Goal: Task Accomplishment & Management: Manage account settings

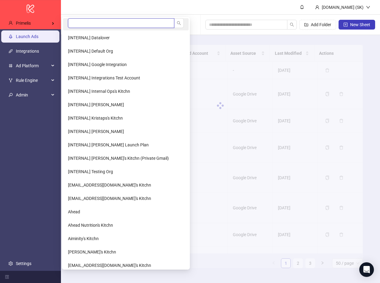
click at [94, 20] on input "search" at bounding box center [121, 23] width 106 height 10
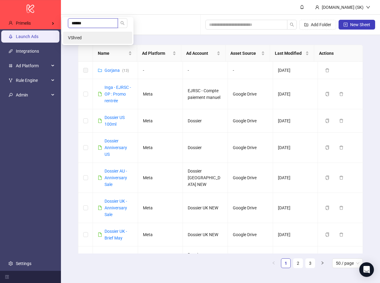
type input "******"
click at [99, 37] on li "VShred" at bounding box center [97, 38] width 69 height 12
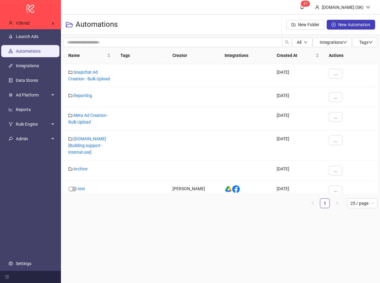
click at [40, 43] on ul "Launch Ads Automations Integrations Data Stores Ad Platform Reports Rule Engine…" at bounding box center [30, 150] width 61 height 242
click at [38, 37] on link "Launch Ads" at bounding box center [27, 36] width 23 height 5
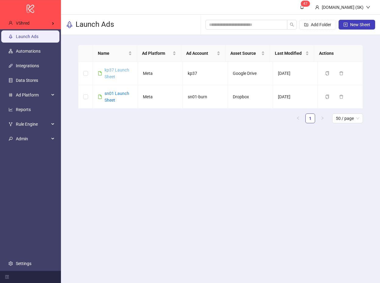
click at [109, 76] on link "kp37 Launch Sheet" at bounding box center [116, 74] width 25 height 12
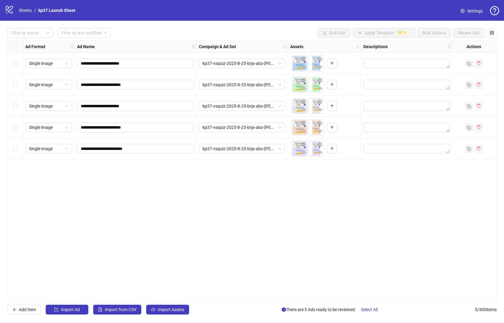
click at [141, 193] on div "**********" at bounding box center [251, 171] width 489 height 262
click at [28, 11] on link "Sheets" at bounding box center [25, 10] width 15 height 7
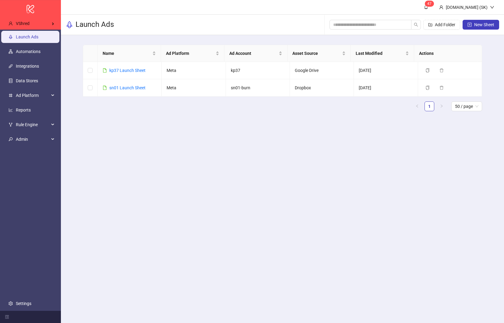
click at [134, 103] on ul "1 50 / page" at bounding box center [282, 106] width 399 height 10
click at [134, 88] on link "sn01 Launch Sheet" at bounding box center [127, 87] width 36 height 5
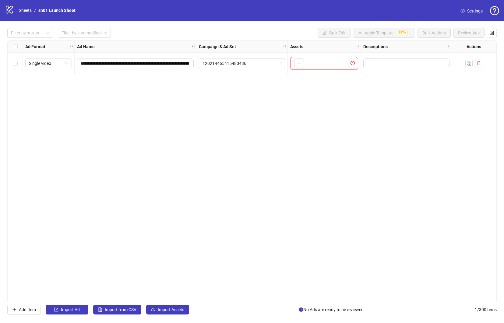
click at [111, 252] on div "**********" at bounding box center [251, 171] width 489 height 262
click at [170, 283] on span "Import Assets" at bounding box center [171, 309] width 26 height 5
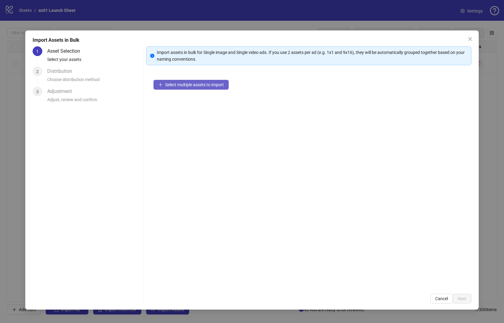
click at [212, 81] on button "Select multiple assets to import" at bounding box center [190, 85] width 75 height 10
drag, startPoint x: 441, startPoint y: 303, endPoint x: 444, endPoint y: 296, distance: 7.4
click at [379, 283] on button "Cancel" at bounding box center [441, 299] width 23 height 10
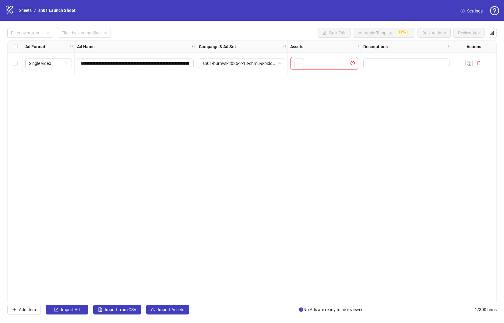
click at [20, 10] on link "Sheets" at bounding box center [25, 10] width 15 height 7
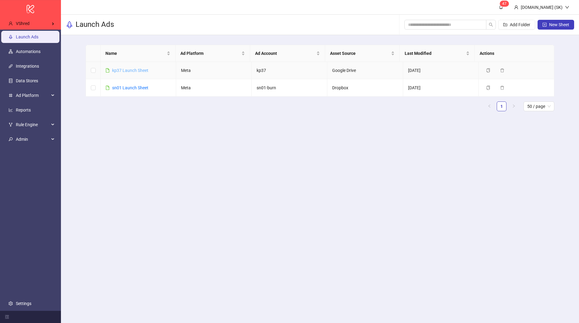
click at [139, 69] on link "kp37 Launch Sheet" at bounding box center [130, 70] width 36 height 5
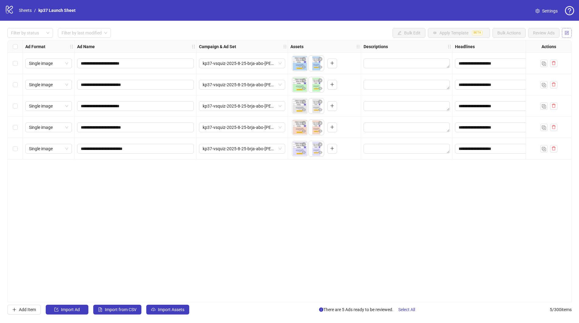
click at [379, 34] on icon "control" at bounding box center [566, 33] width 4 height 4
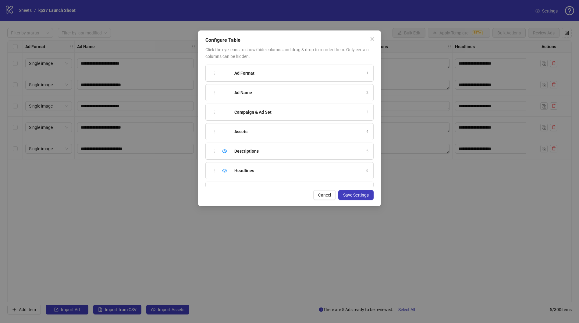
click at [373, 40] on icon "close" at bounding box center [372, 39] width 5 height 5
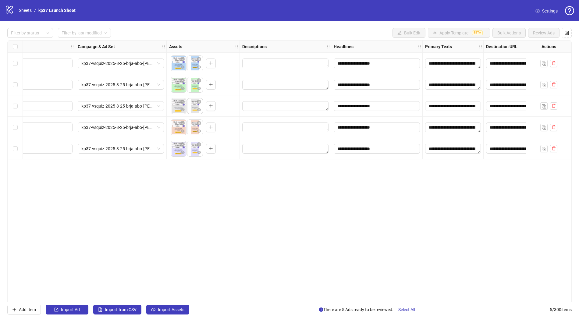
scroll to position [0, 50]
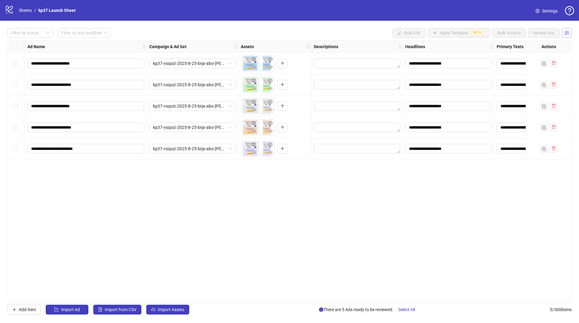
click at [379, 32] on button "button" at bounding box center [566, 33] width 10 height 10
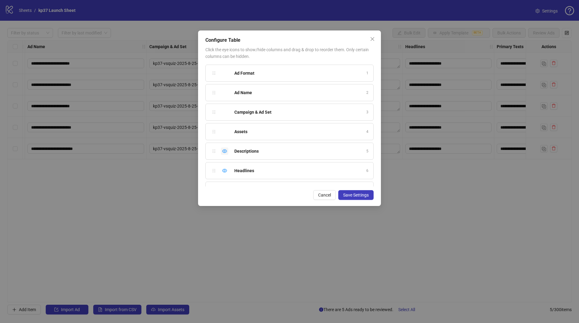
click at [224, 151] on icon "eye" at bounding box center [224, 151] width 5 height 5
click at [223, 172] on div "Hide column" at bounding box center [224, 175] width 7 height 7
click at [223, 114] on div "Hide column" at bounding box center [224, 116] width 7 height 7
click at [225, 97] on icon "eye" at bounding box center [224, 97] width 5 height 5
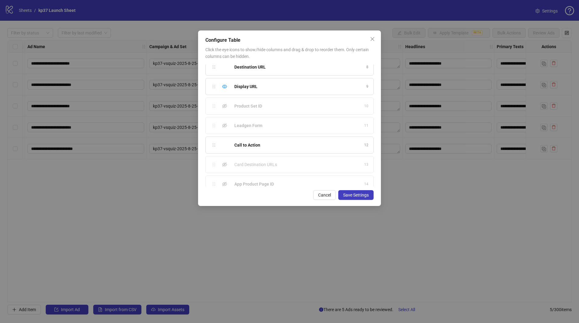
scroll to position [138, 0]
click at [227, 90] on div "Hide column" at bounding box center [224, 90] width 7 height 7
click at [357, 195] on span "Save Settings" at bounding box center [356, 194] width 26 height 5
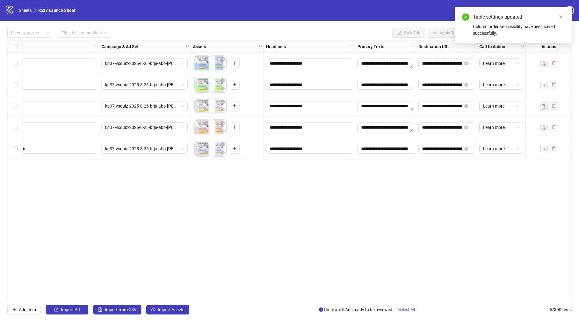
scroll to position [0, 0]
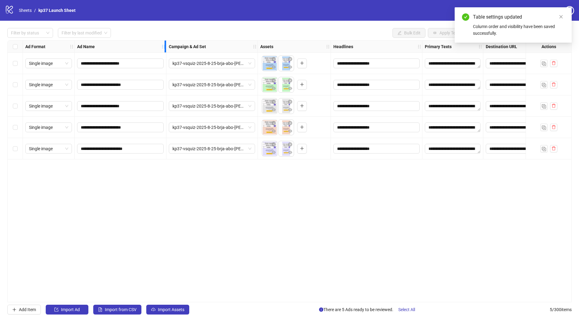
drag, startPoint x: 196, startPoint y: 45, endPoint x: 165, endPoint y: 43, distance: 30.5
click at [164, 44] on div "Resize Ad Name column" at bounding box center [165, 46] width 2 height 12
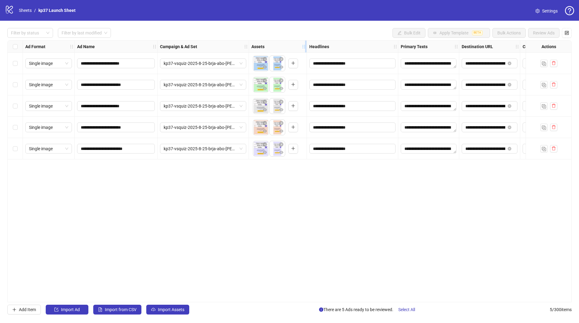
drag, startPoint x: 320, startPoint y: 44, endPoint x: 303, endPoint y: 46, distance: 17.7
click at [303, 46] on icon "holder" at bounding box center [303, 46] width 4 height 4
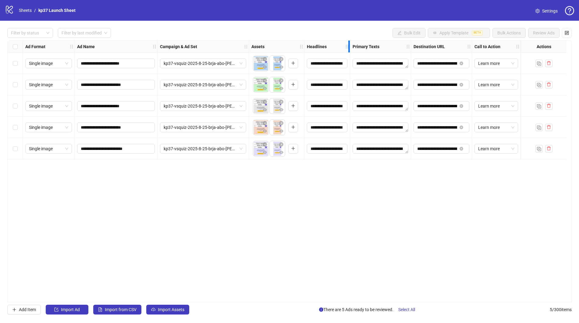
drag, startPoint x: 394, startPoint y: 44, endPoint x: 331, endPoint y: 46, distance: 63.4
click at [331, 46] on div "Headlines" at bounding box center [327, 46] width 46 height 12
drag, startPoint x: 410, startPoint y: 46, endPoint x: 356, endPoint y: 45, distance: 54.2
click at [343, 47] on div "Ad Format Ad Name Campaign & Ad Set Assets Headlines Primary Texts Destination …" at bounding box center [272, 47] width 498 height 0
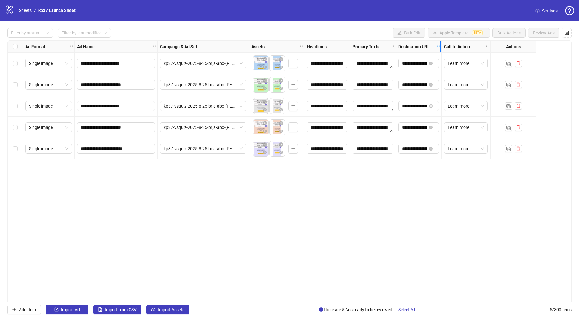
drag, startPoint x: 453, startPoint y: 46, endPoint x: 465, endPoint y: 42, distance: 12.4
click at [379, 47] on div "Destination URL" at bounding box center [419, 46] width 46 height 12
drag, startPoint x: 489, startPoint y: 44, endPoint x: 389, endPoint y: 50, distance: 100.0
click at [379, 47] on div "Ad Format Ad Name Campaign & Ad Set Assets Headlines Primary Texts Destination …" at bounding box center [255, 47] width 464 height 0
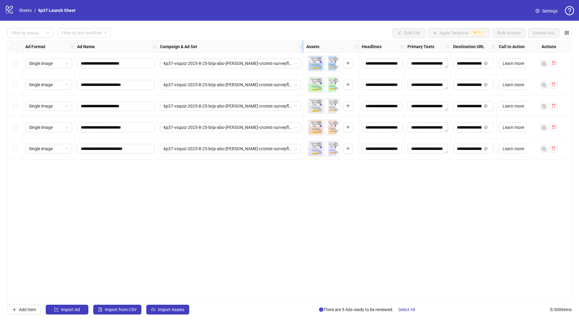
drag, startPoint x: 281, startPoint y: 46, endPoint x: 302, endPoint y: 45, distance: 21.0
click at [303, 45] on icon "holder" at bounding box center [305, 46] width 4 height 4
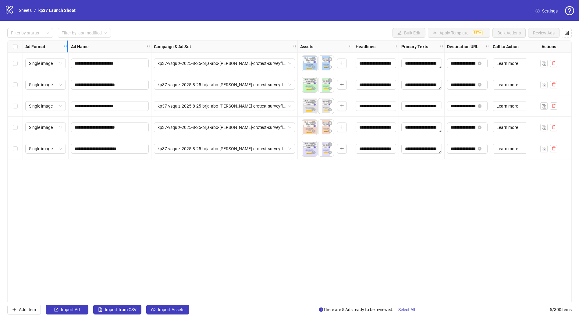
drag, startPoint x: 73, startPoint y: 44, endPoint x: 46, endPoint y: 45, distance: 26.8
click at [46, 45] on div "Ad Format" at bounding box center [46, 46] width 46 height 12
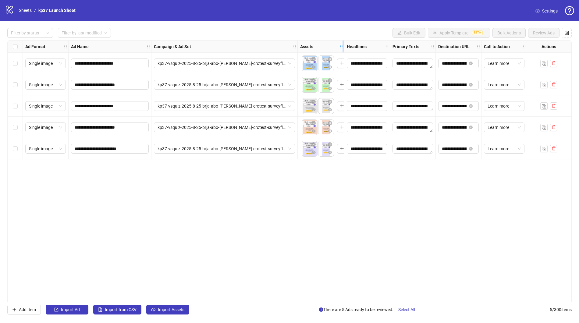
drag, startPoint x: 352, startPoint y: 45, endPoint x: 343, endPoint y: 45, distance: 8.8
click at [343, 45] on icon "holder" at bounding box center [345, 46] width 4 height 4
drag, startPoint x: 297, startPoint y: 45, endPoint x: 280, endPoint y: 47, distance: 17.5
click at [295, 47] on div "Resize Campaign & Ad Set column" at bounding box center [296, 46] width 2 height 12
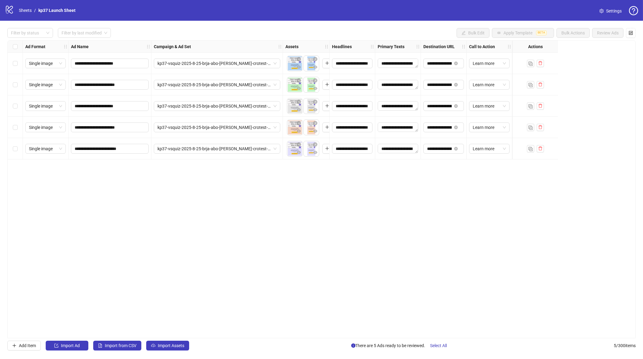
click at [296, 216] on div "**********" at bounding box center [321, 189] width 628 height 298
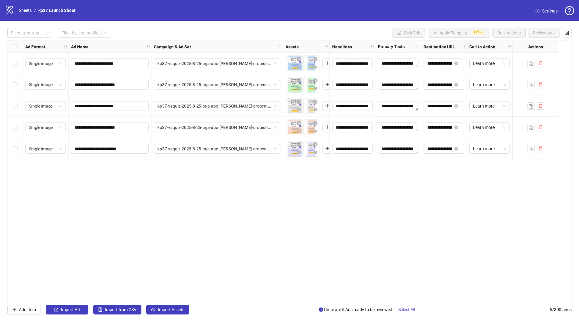
click at [379, 255] on div "**********" at bounding box center [289, 171] width 564 height 262
click at [379, 33] on button "button" at bounding box center [566, 33] width 10 height 10
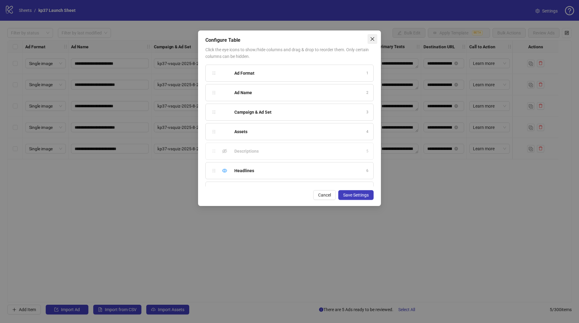
click at [373, 38] on icon "close" at bounding box center [372, 39] width 4 height 4
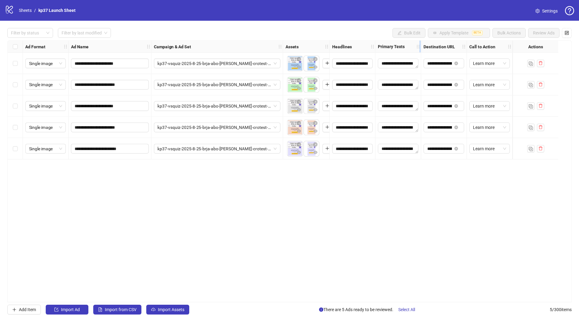
drag, startPoint x: 345, startPoint y: 47, endPoint x: 416, endPoint y: 47, distance: 71.2
click at [379, 47] on div "Ad Format Ad Name Campaign & Ad Set Assets Headlines Primary Texts Destination …" at bounding box center [267, 47] width 489 height 0
click at [379, 33] on button "button" at bounding box center [566, 33] width 10 height 10
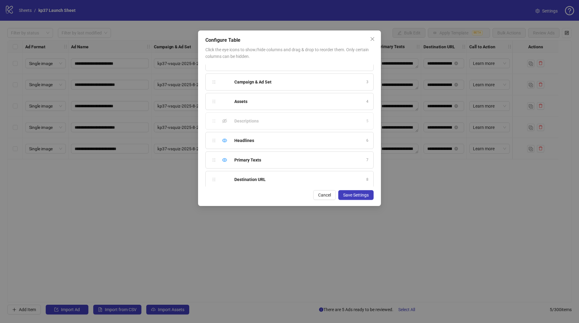
scroll to position [76, 0]
click at [373, 40] on icon "close" at bounding box center [372, 39] width 5 height 5
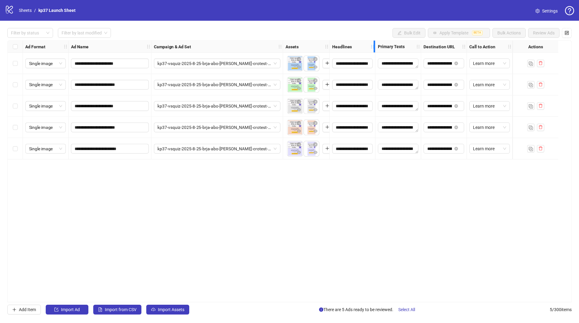
drag, startPoint x: 374, startPoint y: 45, endPoint x: 358, endPoint y: 44, distance: 16.2
click at [343, 47] on div "Headlines" at bounding box center [352, 46] width 46 height 12
drag, startPoint x: 419, startPoint y: 44, endPoint x: 426, endPoint y: 44, distance: 7.0
click at [379, 44] on div "Primary Texts" at bounding box center [398, 46] width 46 height 12
drag, startPoint x: 466, startPoint y: 44, endPoint x: 448, endPoint y: 44, distance: 17.4
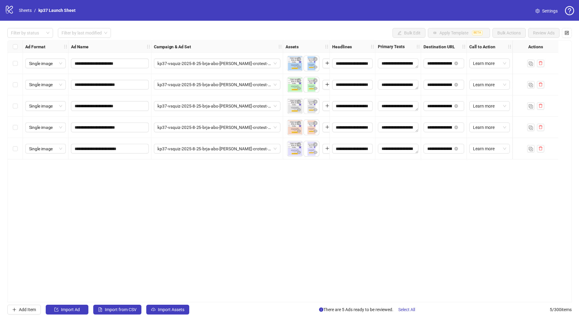
click at [379, 44] on div "Destination URL" at bounding box center [444, 46] width 46 height 12
drag, startPoint x: 510, startPoint y: 44, endPoint x: 456, endPoint y: 45, distance: 54.5
click at [379, 47] on div "Ad Format Ad Name Campaign & Ad Set Assets Headlines Primary Texts Destination …" at bounding box center [267, 47] width 489 height 0
click at [372, 221] on div "**********" at bounding box center [289, 171] width 564 height 262
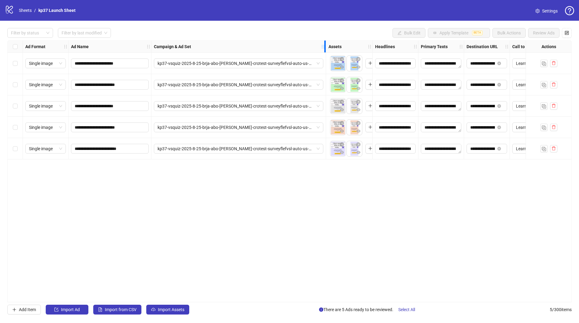
drag, startPoint x: 282, startPoint y: 45, endPoint x: 325, endPoint y: 47, distance: 43.0
click at [325, 47] on icon "holder" at bounding box center [327, 46] width 4 height 4
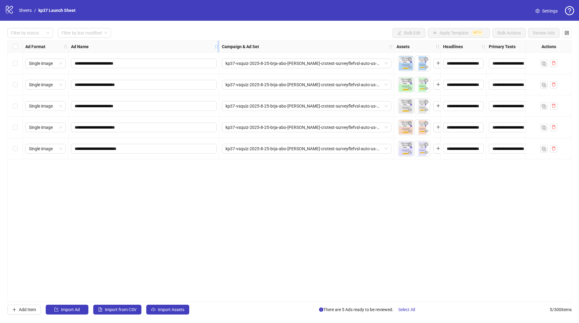
drag, startPoint x: 174, startPoint y: 45, endPoint x: 231, endPoint y: 47, distance: 56.4
click at [219, 47] on div "Resize Ad Name column" at bounding box center [218, 46] width 2 height 12
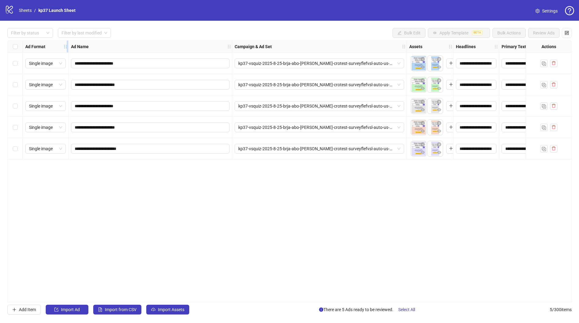
click at [65, 47] on icon "holder" at bounding box center [65, 46] width 4 height 4
drag, startPoint x: 178, startPoint y: 198, endPoint x: 237, endPoint y: 192, distance: 58.7
click at [178, 199] on div "**********" at bounding box center [289, 171] width 564 height 262
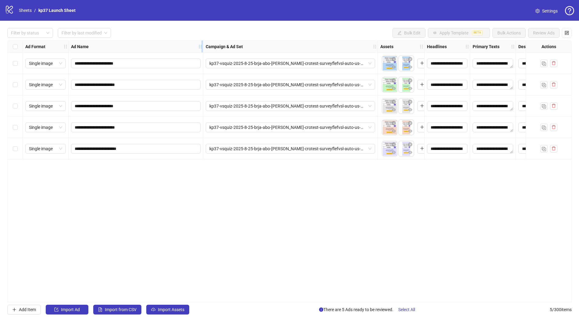
drag, startPoint x: 216, startPoint y: 46, endPoint x: 199, endPoint y: 46, distance: 17.1
click at [202, 46] on icon "holder" at bounding box center [204, 46] width 4 height 4
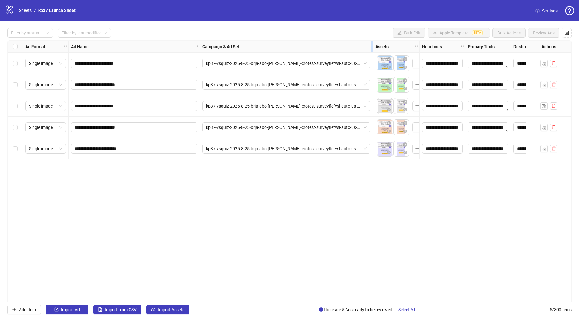
drag, startPoint x: 373, startPoint y: 45, endPoint x: 369, endPoint y: 45, distance: 4.6
click at [372, 45] on icon "holder" at bounding box center [374, 46] width 4 height 4
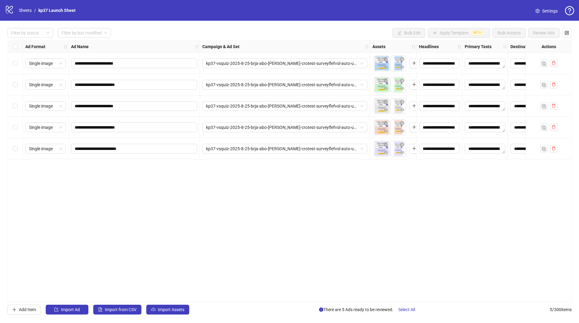
click at [283, 217] on div "**********" at bounding box center [289, 171] width 564 height 262
click at [259, 181] on div "**********" at bounding box center [289, 171] width 564 height 262
click at [181, 283] on span "Import Assets" at bounding box center [171, 309] width 26 height 5
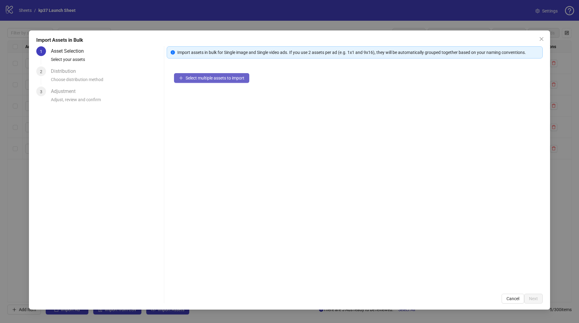
click at [216, 78] on span "Select multiple assets to import" at bounding box center [214, 78] width 59 height 5
drag, startPoint x: 539, startPoint y: 39, endPoint x: 455, endPoint y: 52, distance: 85.6
click at [379, 39] on icon "close" at bounding box center [541, 39] width 5 height 5
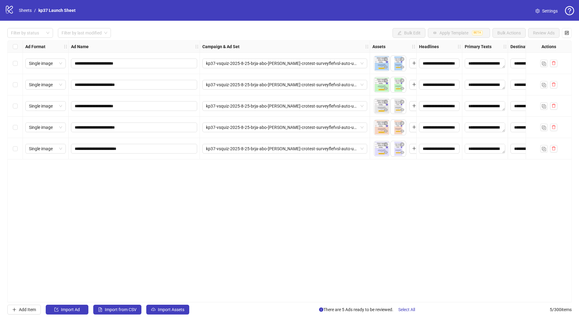
drag, startPoint x: 71, startPoint y: 47, endPoint x: 109, endPoint y: 47, distance: 37.5
click at [109, 47] on div "Ad Name" at bounding box center [134, 46] width 131 height 12
drag, startPoint x: 106, startPoint y: 47, endPoint x: 44, endPoint y: 47, distance: 62.1
click at [106, 47] on div "Ad Name" at bounding box center [134, 46] width 131 height 12
drag, startPoint x: 153, startPoint y: 47, endPoint x: 277, endPoint y: 34, distance: 124.9
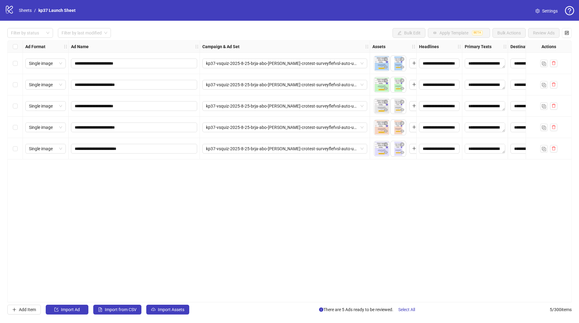
click at [97, 47] on div "Ad Name" at bounding box center [134, 46] width 131 height 12
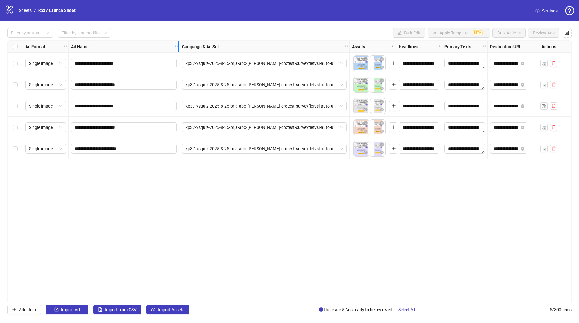
drag, startPoint x: 199, startPoint y: 45, endPoint x: 182, endPoint y: 43, distance: 16.6
click at [178, 45] on icon "holder" at bounding box center [180, 46] width 4 height 4
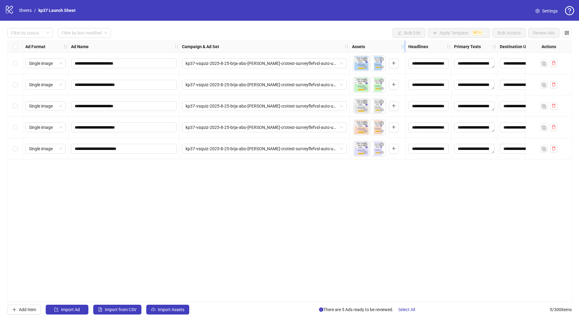
drag, startPoint x: 395, startPoint y: 43, endPoint x: 405, endPoint y: 45, distance: 9.9
click at [379, 45] on div "Resize Assets column" at bounding box center [405, 46] width 2 height 12
click at [291, 190] on div "**********" at bounding box center [289, 171] width 564 height 262
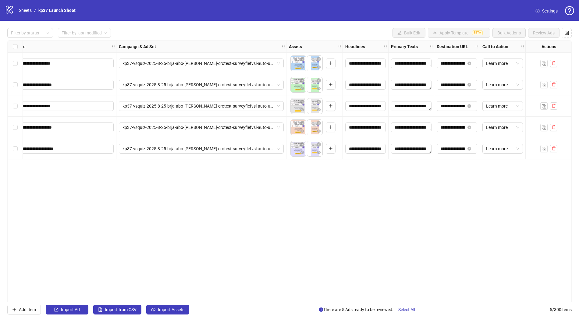
scroll to position [0, 0]
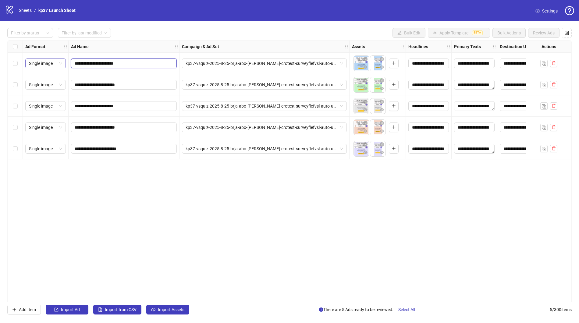
drag, startPoint x: 124, startPoint y: 61, endPoint x: 30, endPoint y: 60, distance: 94.1
click at [30, 40] on div "**********" at bounding box center [313, 40] width 611 height 0
click at [259, 31] on div "Filter by status Filter by last modified Bulk Edit Apply Template BETA Bulk Act…" at bounding box center [289, 33] width 564 height 10
click at [277, 65] on span "kp37-vsquiz-2025-8-25-brja-abo-lc-lb-crotest-surveyflefvsl-auto-us-mf-65plus" at bounding box center [263, 63] width 157 height 9
click at [280, 46] on div "Campaign & Ad Set" at bounding box center [264, 46] width 170 height 12
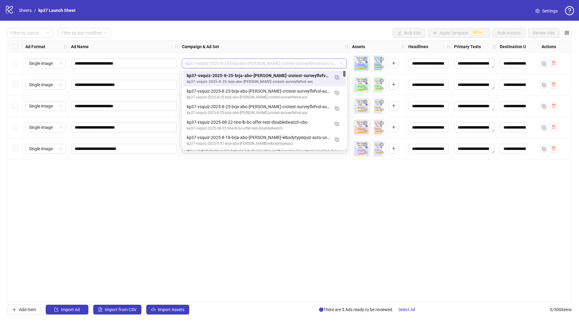
click at [290, 60] on span "kp37-vsquiz-2025-8-25-brja-abo-lc-lb-crotest-surveyflefvsl-auto-us-mf-65plus" at bounding box center [263, 63] width 157 height 9
click at [287, 42] on div "Campaign & Ad Set" at bounding box center [264, 46] width 170 height 12
click at [273, 60] on span "kp37-vsquiz-2025-8-25-brja-abo-lc-lb-crotest-surveyflefvsl-auto-us-mf-65plus" at bounding box center [263, 63] width 157 height 9
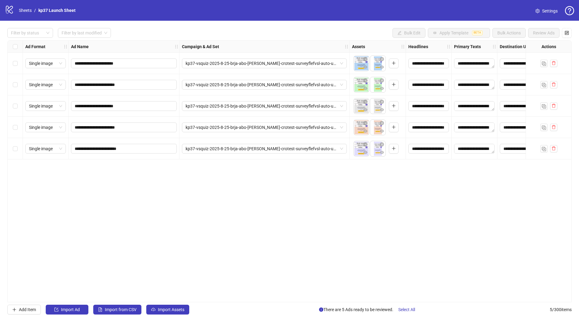
click at [272, 49] on div "Campaign & Ad Set" at bounding box center [264, 46] width 170 height 12
click at [170, 283] on span "Import Assets" at bounding box center [171, 309] width 26 height 5
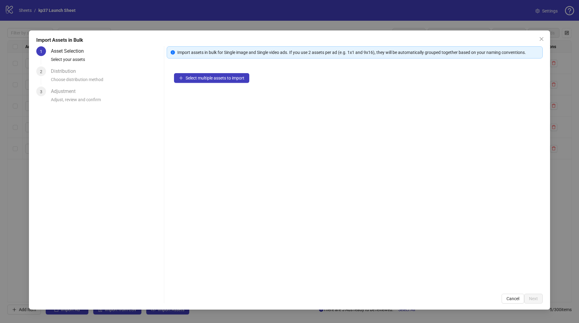
click at [65, 103] on div "Adjust, review and confirm" at bounding box center [106, 101] width 111 height 10
click at [379, 38] on icon "close" at bounding box center [541, 39] width 5 height 5
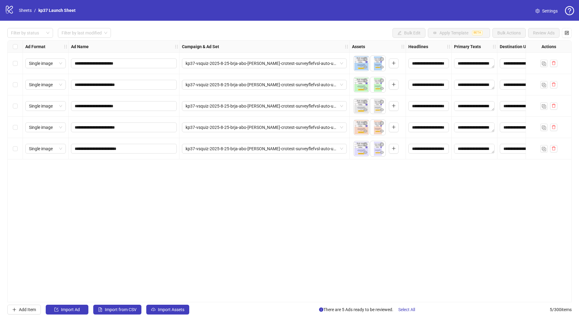
drag, startPoint x: 108, startPoint y: 24, endPoint x: 34, endPoint y: 16, distance: 74.4
click at [108, 24] on div "**********" at bounding box center [289, 171] width 579 height 301
click at [16, 12] on div "logo/logo-mobile Sheets / kp37 Launch Sheet" at bounding box center [41, 10] width 73 height 11
click at [21, 12] on link "Sheets" at bounding box center [25, 10] width 15 height 7
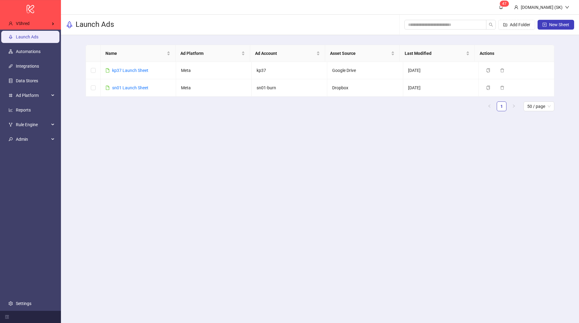
drag, startPoint x: 168, startPoint y: 178, endPoint x: 142, endPoint y: 126, distance: 57.2
click at [167, 177] on main "4 7 Kitchn.io (SK) Launch Ads Add Folder New Sheet Name Ad Platform Ad Account …" at bounding box center [320, 161] width 518 height 323
click at [127, 84] on div "sn01 Launch Sheet" at bounding box center [130, 87] width 36 height 7
click at [128, 87] on link "sn01 Launch Sheet" at bounding box center [130, 87] width 36 height 5
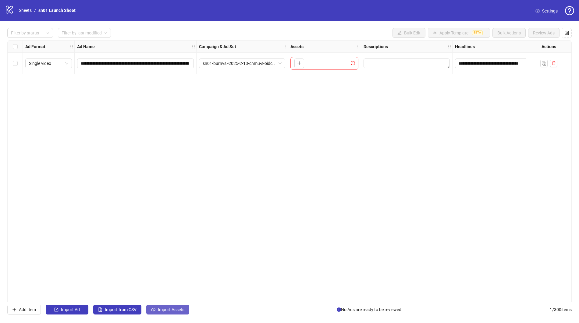
click at [182, 283] on span "Import Assets" at bounding box center [171, 309] width 26 height 5
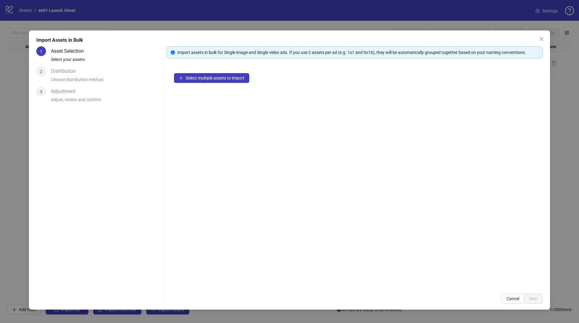
click at [218, 84] on div "Select multiple assets to import" at bounding box center [355, 176] width 376 height 220
click at [219, 76] on span "Select multiple assets to import" at bounding box center [214, 78] width 59 height 5
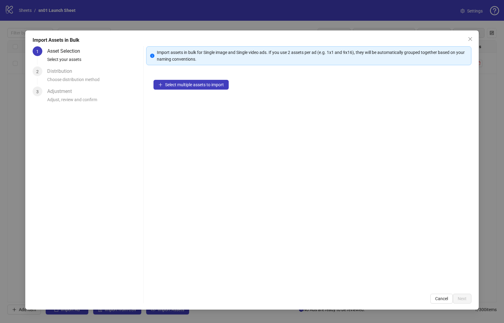
click at [324, 146] on div "Select multiple assets to import" at bounding box center [308, 179] width 325 height 214
click at [318, 150] on div "Select multiple assets to import" at bounding box center [308, 179] width 325 height 214
click at [379, 39] on icon "close" at bounding box center [470, 39] width 5 height 5
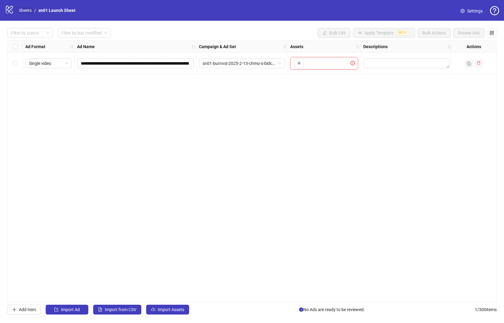
click at [29, 12] on link "Sheets" at bounding box center [25, 10] width 15 height 7
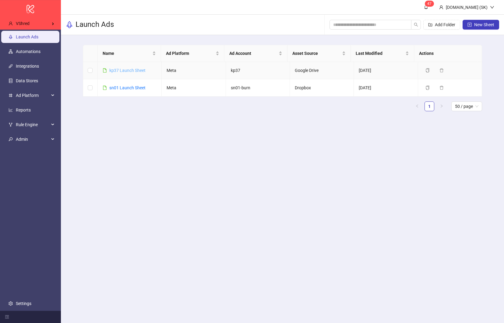
click at [126, 70] on link "kp37 Launch Sheet" at bounding box center [127, 70] width 36 height 5
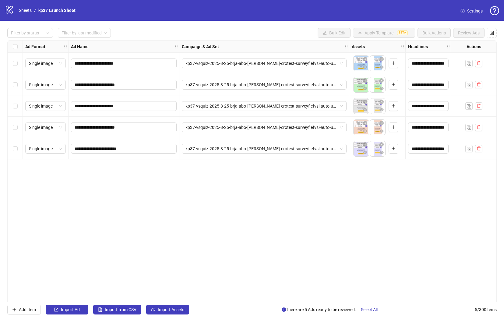
click at [215, 209] on div "**********" at bounding box center [251, 171] width 489 height 262
click at [23, 11] on link "Sheets" at bounding box center [25, 10] width 15 height 7
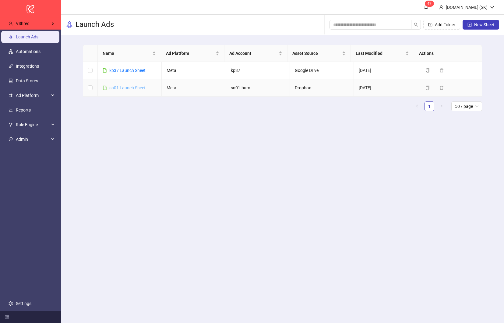
click at [127, 86] on link "sn01 Launch Sheet" at bounding box center [127, 87] width 36 height 5
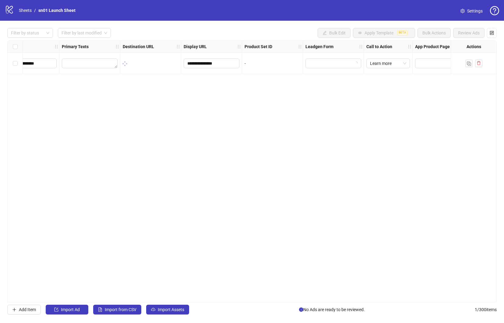
scroll to position [0, 483]
click at [379, 34] on icon "control" at bounding box center [492, 33] width 4 height 4
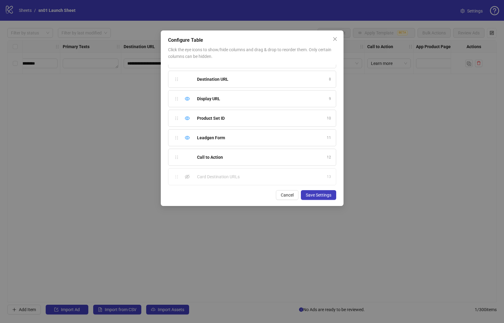
scroll to position [151, 0]
click at [188, 175] on icon "eye" at bounding box center [187, 175] width 5 height 5
click at [186, 117] on icon "eye" at bounding box center [187, 116] width 5 height 5
click at [187, 97] on icon "eye" at bounding box center [187, 97] width 5 height 5
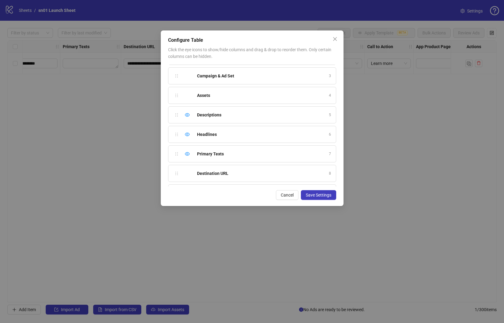
drag, startPoint x: 318, startPoint y: 194, endPoint x: 331, endPoint y: 284, distance: 91.1
click at [317, 194] on span "Save Settings" at bounding box center [319, 194] width 26 height 5
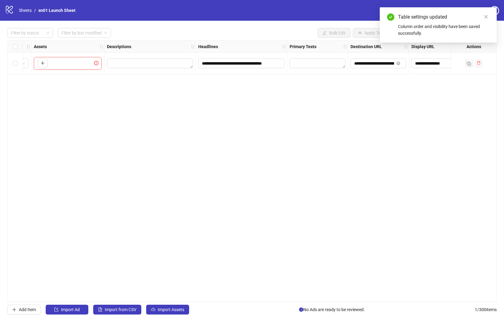
scroll to position [0, 321]
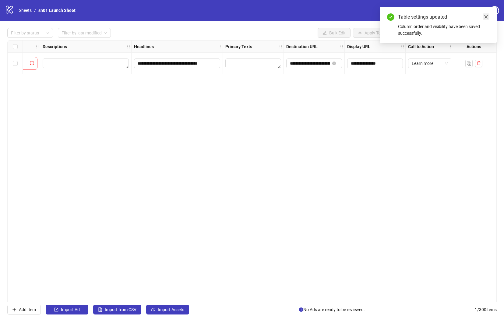
click at [379, 17] on icon "close" at bounding box center [486, 17] width 4 height 4
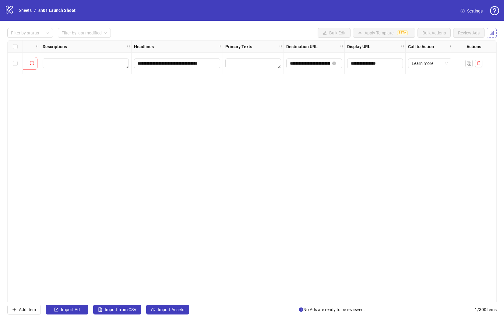
click at [379, 33] on button "button" at bounding box center [492, 33] width 10 height 10
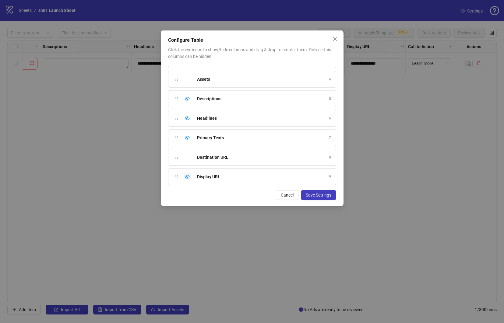
scroll to position [37, 0]
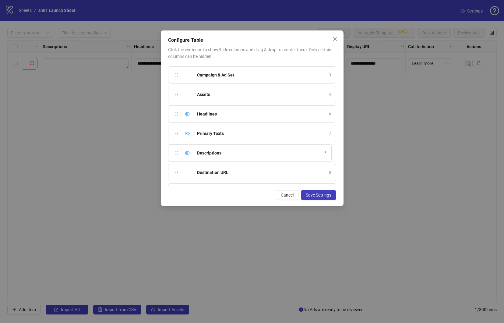
drag, startPoint x: 174, startPoint y: 112, endPoint x: 178, endPoint y: 150, distance: 37.6
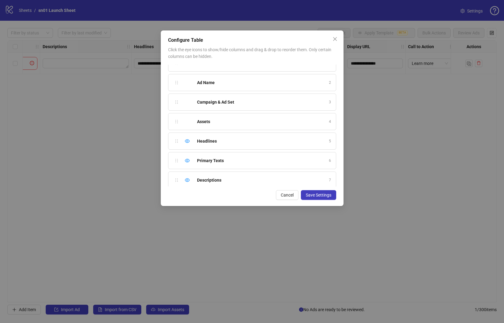
scroll to position [0, 0]
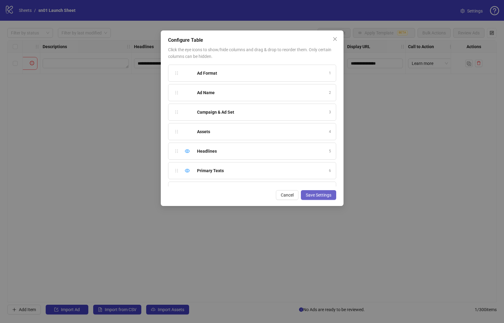
click at [312, 195] on span "Save Settings" at bounding box center [319, 194] width 26 height 5
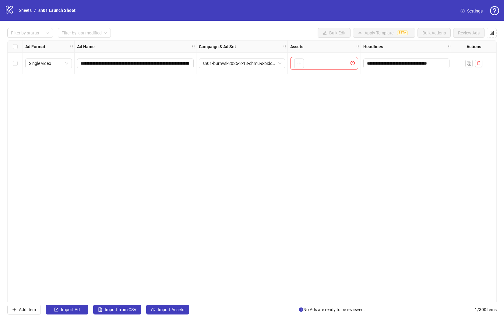
click at [124, 172] on div "**********" at bounding box center [251, 171] width 489 height 262
click at [91, 145] on div "**********" at bounding box center [251, 171] width 489 height 262
click at [28, 10] on link "Sheets" at bounding box center [25, 10] width 15 height 7
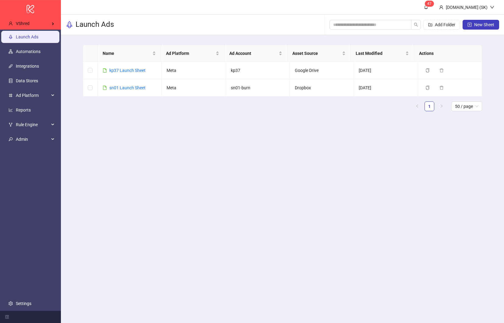
click at [117, 128] on main "4 7 Kitchn.io (SK) Launch Ads Add Folder New Sheet Name Ad Platform Ad Account …" at bounding box center [282, 161] width 443 height 323
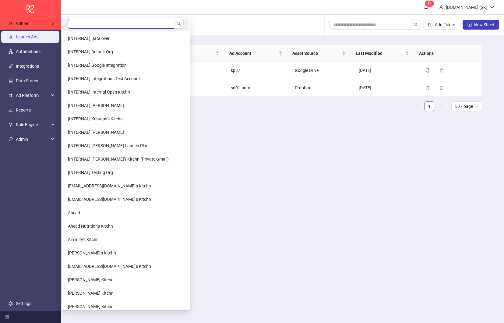
click at [82, 23] on input "search" at bounding box center [121, 24] width 106 height 10
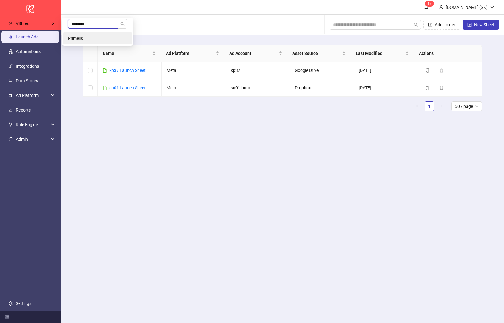
type input "********"
click at [81, 41] on li "Primelis" at bounding box center [97, 38] width 69 height 12
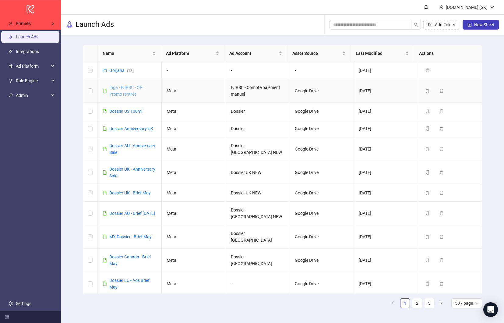
click at [129, 95] on link "Inga - EJRSC - OP : Promo rentrée" at bounding box center [126, 91] width 35 height 12
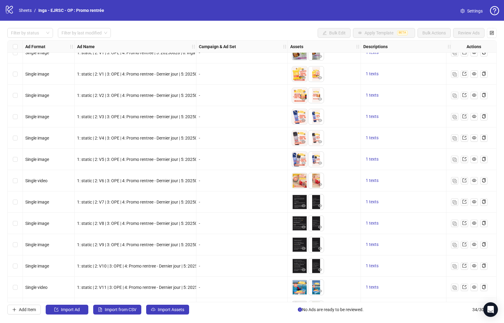
scroll to position [478, 0]
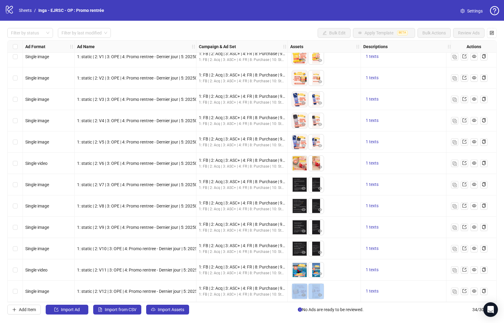
drag, startPoint x: 231, startPoint y: 299, endPoint x: 283, endPoint y: 303, distance: 51.3
click at [307, 301] on div "Ad Format Ad Name Campaign & Ad Set Assets Descriptions Headlines Primary Texts…" at bounding box center [251, 171] width 489 height 262
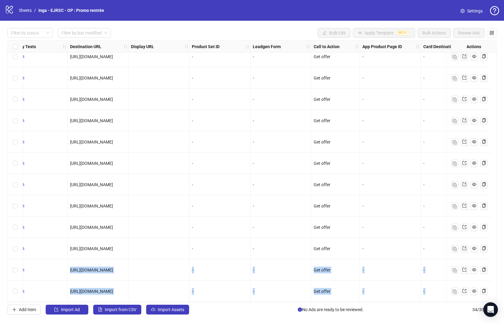
scroll to position [478, 572]
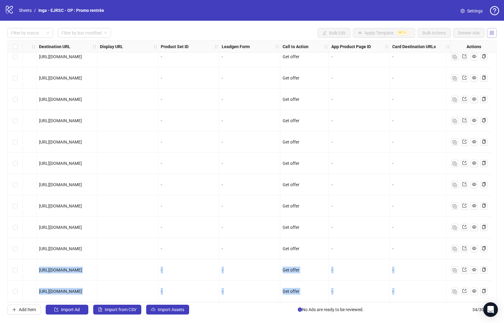
click at [488, 31] on button "button" at bounding box center [492, 33] width 10 height 10
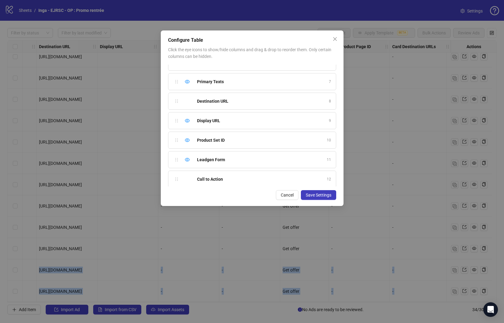
scroll to position [123, 0]
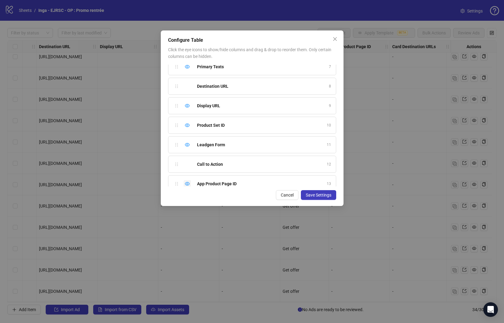
click at [182, 183] on div "App Product Page ID 13" at bounding box center [252, 183] width 168 height 17
click at [188, 183] on icon "eye" at bounding box center [187, 183] width 5 height 5
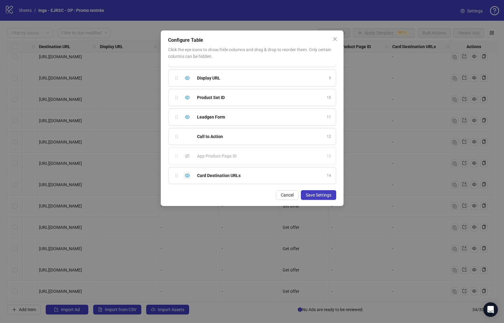
click at [189, 175] on icon "eye" at bounding box center [187, 175] width 5 height 5
drag, startPoint x: 188, startPoint y: 100, endPoint x: 189, endPoint y: 87, distance: 13.5
click at [188, 100] on icon "eye" at bounding box center [187, 101] width 5 height 5
click at [188, 77] on div "Display URL 9" at bounding box center [252, 81] width 168 height 17
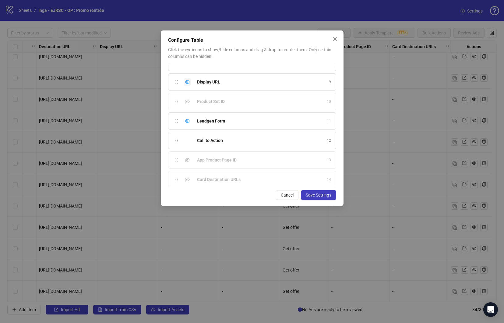
click at [188, 80] on icon "eye" at bounding box center [187, 81] width 5 height 5
drag, startPoint x: 178, startPoint y: 99, endPoint x: 176, endPoint y: 136, distance: 37.8
click at [324, 194] on span "Save Settings" at bounding box center [319, 194] width 26 height 5
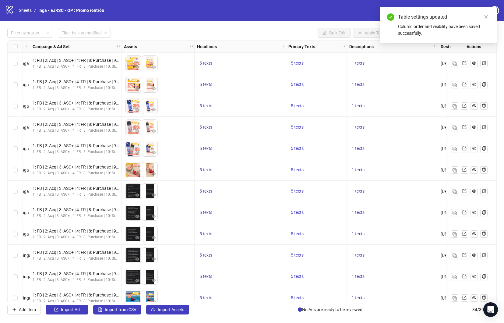
scroll to position [0, 171]
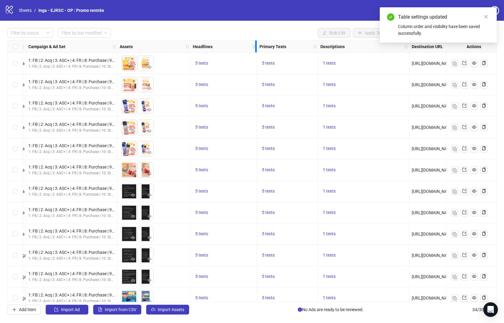
drag, startPoint x: 271, startPoint y: 47, endPoint x: 287, endPoint y: 44, distance: 16.3
click at [256, 46] on icon "holder" at bounding box center [258, 46] width 4 height 4
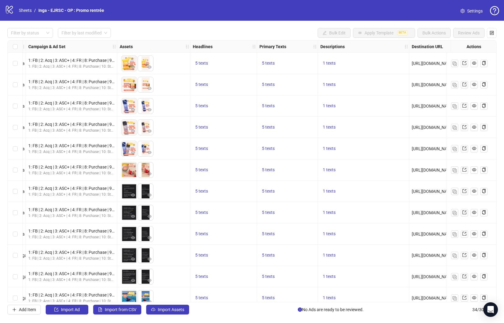
drag, startPoint x: 316, startPoint y: 46, endPoint x: 325, endPoint y: 48, distance: 9.0
click at [318, 46] on div "Resize Primary Texts column" at bounding box center [317, 46] width 2 height 12
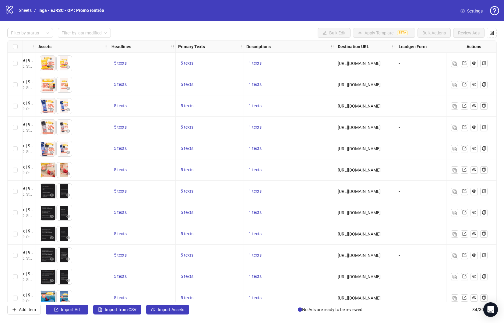
scroll to position [0, 311]
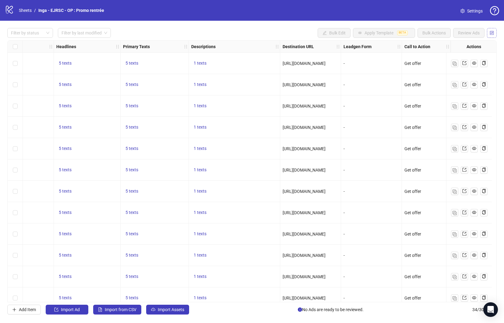
click at [490, 31] on icon "control" at bounding box center [492, 33] width 4 height 4
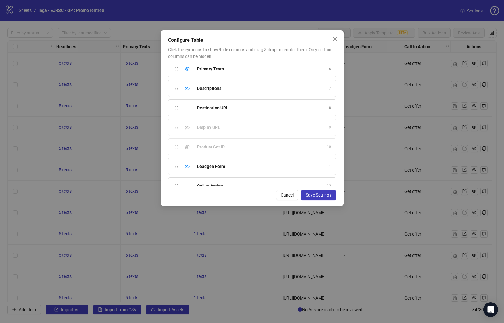
scroll to position [127, 0]
click at [188, 143] on icon "eye" at bounding box center [187, 141] width 5 height 5
click at [311, 195] on span "Save Settings" at bounding box center [319, 194] width 26 height 5
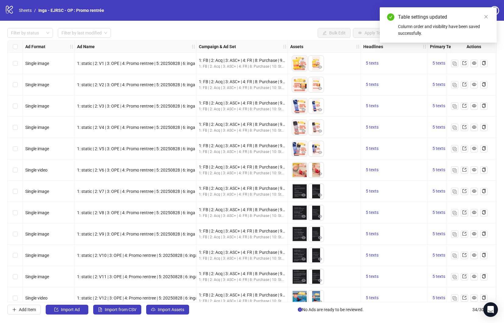
click at [141, 27] on div "Filter by status Filter by last modified Bulk Edit Apply Template BETA Bulk Act…" at bounding box center [252, 171] width 504 height 301
click at [30, 13] on link "Sheets" at bounding box center [25, 10] width 15 height 7
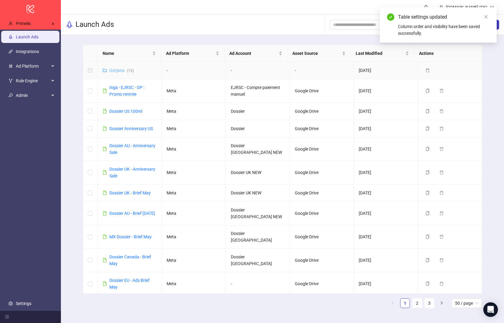
click at [118, 70] on link "Gorjana ( 13 )" at bounding box center [121, 70] width 24 height 5
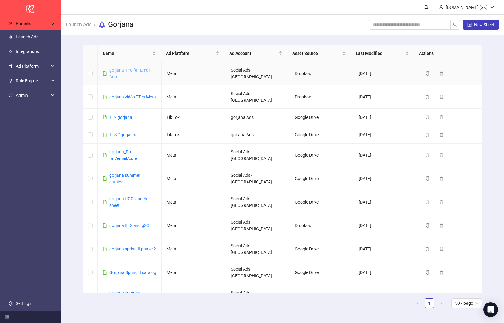
click at [132, 71] on link "gorjana_Pre-fall Email Core" at bounding box center [129, 74] width 41 height 12
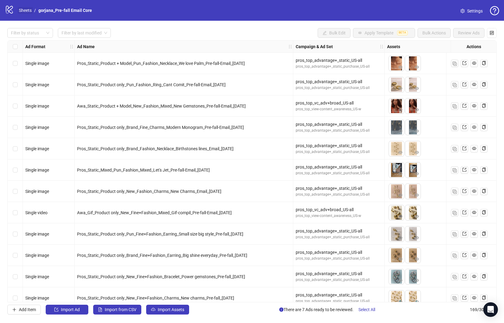
click at [27, 11] on link "Sheets" at bounding box center [25, 10] width 15 height 7
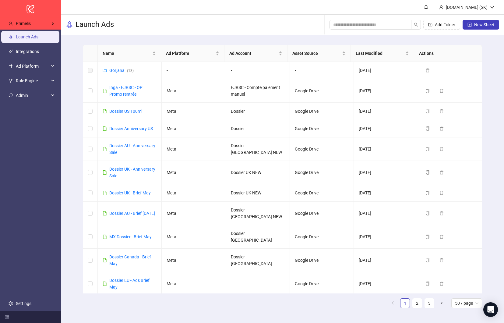
click at [33, 164] on ul "Launch Ads Integrations Ad Platform Rule Engine Admin Settings" at bounding box center [30, 170] width 61 height 281
click at [29, 310] on ul "Launch Ads Integrations Ad Platform Rule Engine Admin Settings" at bounding box center [30, 170] width 61 height 281
click at [31, 304] on link "Settings" at bounding box center [24, 303] width 16 height 5
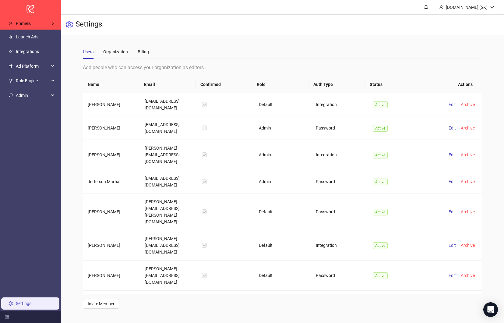
click at [174, 49] on div "Users Organization Billing" at bounding box center [282, 52] width 399 height 14
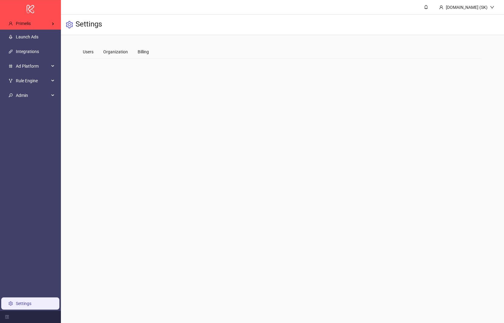
click at [252, 154] on main "Kitchn.io (SK) Settings Users Organization Billing" at bounding box center [282, 161] width 443 height 323
click at [43, 97] on span "Admin" at bounding box center [32, 96] width 33 height 12
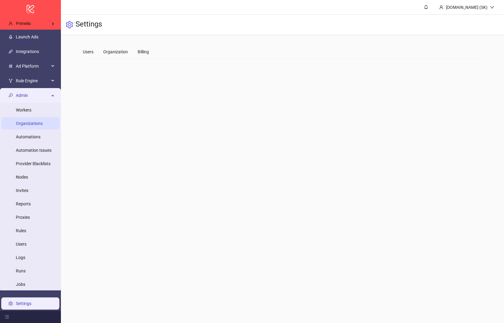
click at [39, 121] on link "Organizations" at bounding box center [29, 123] width 27 height 5
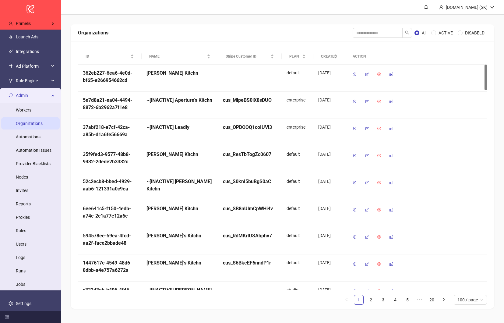
click at [377, 37] on div "Organizations All ACTIVE DISABELD" at bounding box center [283, 32] width 424 height 17
click at [378, 33] on input "search" at bounding box center [378, 33] width 50 height 10
type input "*******"
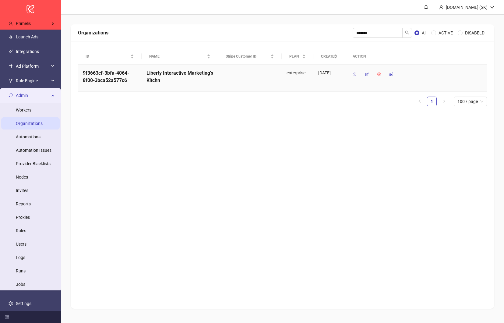
click at [355, 72] on icon "button" at bounding box center [355, 74] width 4 height 4
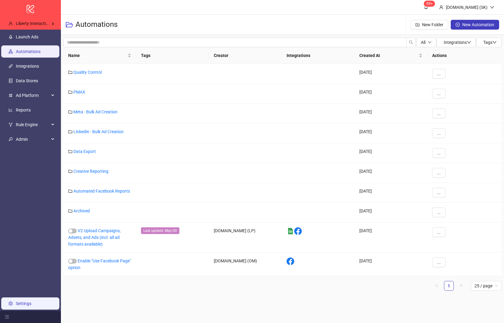
click at [31, 306] on link "Settings" at bounding box center [24, 303] width 16 height 5
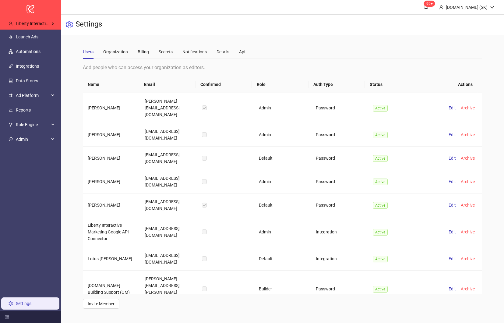
click at [237, 50] on div "Users Organization Billing Secrets Notifications Details Api" at bounding box center [164, 52] width 162 height 14
click at [240, 51] on div "Api" at bounding box center [242, 51] width 6 height 7
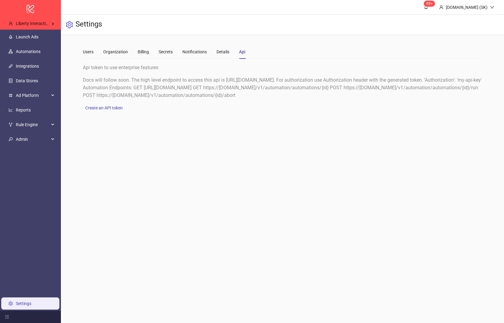
drag, startPoint x: 160, startPoint y: 107, endPoint x: 133, endPoint y: 109, distance: 27.4
click at [159, 107] on div "Api token to use enterprise features Docs will follow soon. The high level endp…" at bounding box center [282, 88] width 399 height 48
drag, startPoint x: 129, startPoint y: 109, endPoint x: 89, endPoint y: 124, distance: 43.5
click at [88, 124] on main "99+ Kitchn.io (SK) Settings Users Organization Billing Secrets Notifications De…" at bounding box center [282, 161] width 443 height 323
drag, startPoint x: 151, startPoint y: 113, endPoint x: 210, endPoint y: 108, distance: 59.6
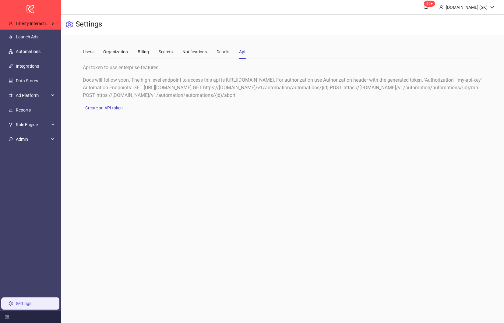
click at [210, 108] on main "Users Organization Billing Secrets Notifications Details Api Add people who can…" at bounding box center [282, 78] width 409 height 86
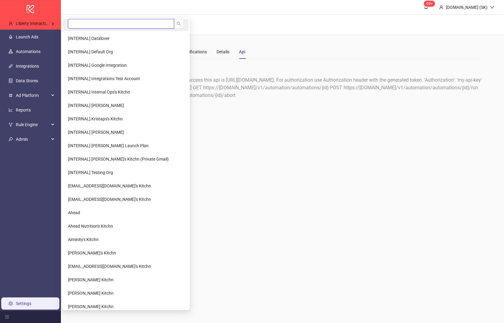
click at [87, 20] on input "search" at bounding box center [121, 24] width 106 height 10
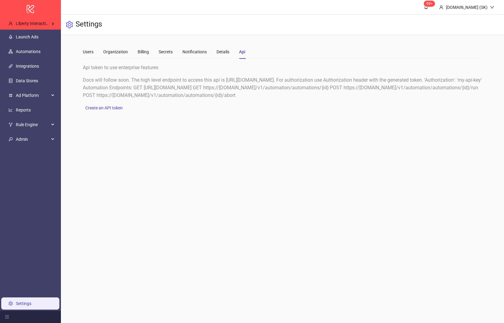
click at [418, 182] on main "99+ Kitchn.io (SK) Settings Users Organization Billing Secrets Notifications De…" at bounding box center [282, 161] width 443 height 323
click at [307, 65] on div "Api token to use enterprise features" at bounding box center [282, 68] width 399 height 8
click at [88, 145] on main "99+ Kitchn.io (SK) Settings Users Organization Billing Secrets Notifications De…" at bounding box center [282, 161] width 443 height 323
drag, startPoint x: 252, startPoint y: 43, endPoint x: 220, endPoint y: 46, distance: 32.4
click at [220, 46] on div "Users Organization Billing Secrets Notifications Details Api" at bounding box center [282, 52] width 399 height 14
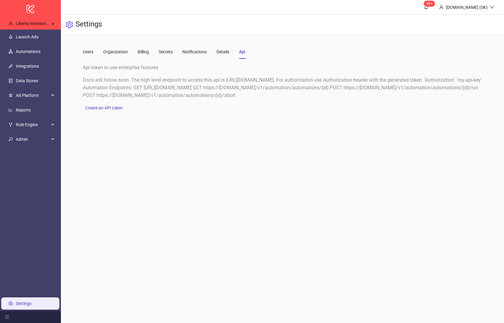
click at [258, 52] on div "Users Organization Billing Secrets Notifications Details Api" at bounding box center [282, 52] width 399 height 14
drag, startPoint x: 254, startPoint y: 51, endPoint x: 237, endPoint y: 50, distance: 17.1
click at [237, 50] on div "Users Organization Billing Secrets Notifications Details Api" at bounding box center [282, 52] width 399 height 14
click at [48, 139] on span "Admin" at bounding box center [32, 139] width 33 height 12
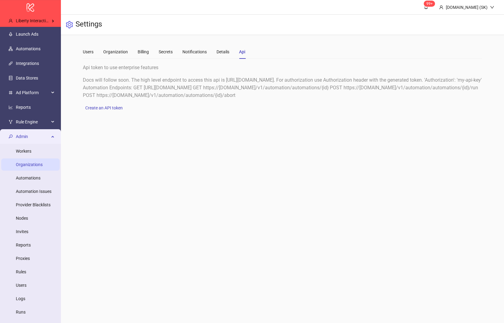
click at [43, 162] on link "Organizations" at bounding box center [29, 164] width 27 height 5
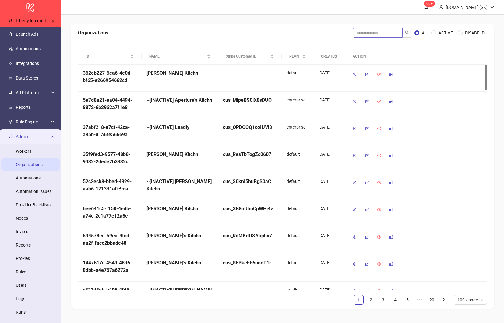
click at [402, 30] on button "button" at bounding box center [407, 33] width 10 height 10
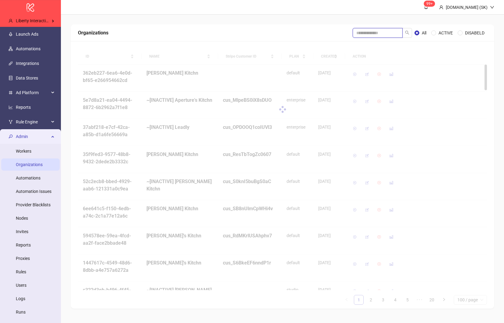
click at [392, 31] on input "search" at bounding box center [378, 33] width 50 height 10
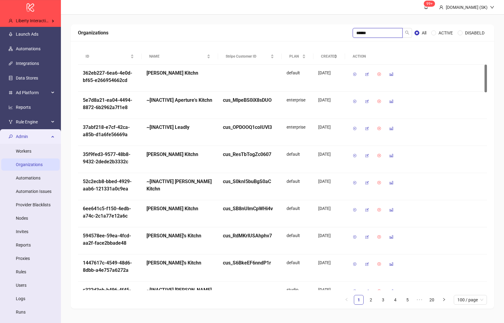
type input "******"
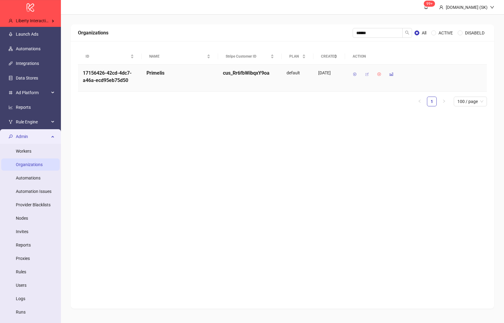
click at [369, 74] on icon "button" at bounding box center [367, 74] width 4 height 4
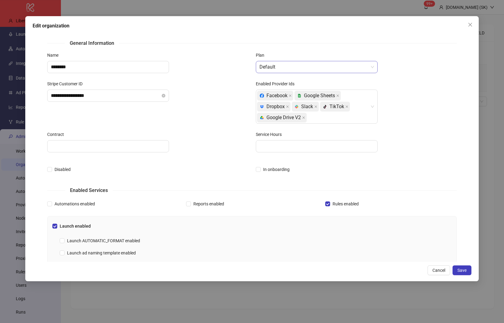
click at [292, 69] on span "Default" at bounding box center [316, 67] width 114 height 12
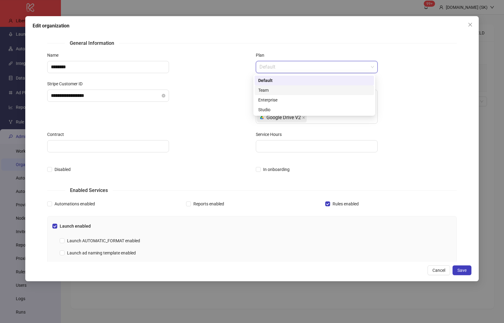
click at [282, 89] on div "Team" at bounding box center [314, 90] width 112 height 7
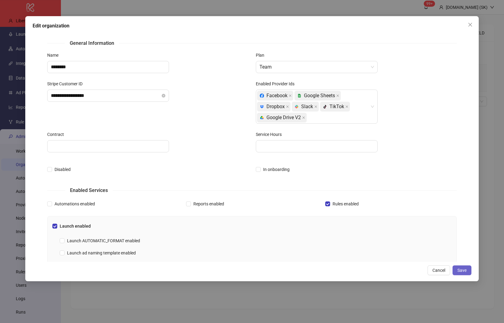
click at [456, 270] on button "Save" at bounding box center [461, 270] width 19 height 10
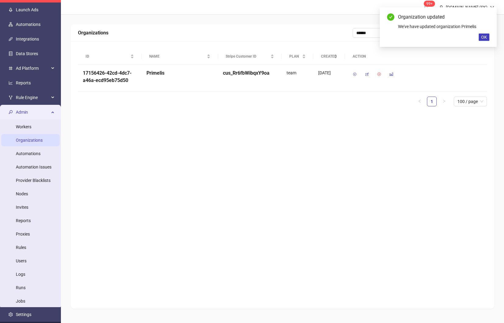
scroll to position [35, 0]
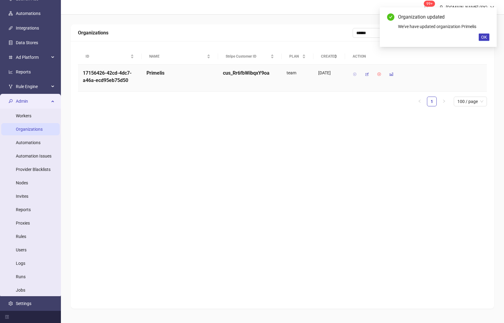
click at [357, 75] on button "button" at bounding box center [355, 74] width 10 height 10
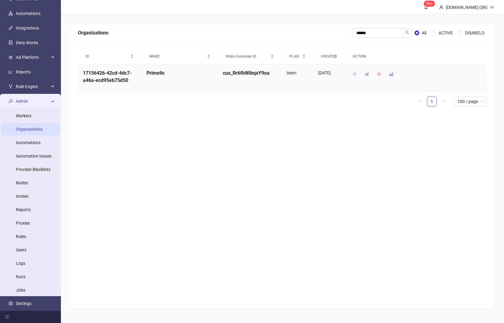
click at [356, 73] on icon "button" at bounding box center [355, 74] width 4 height 4
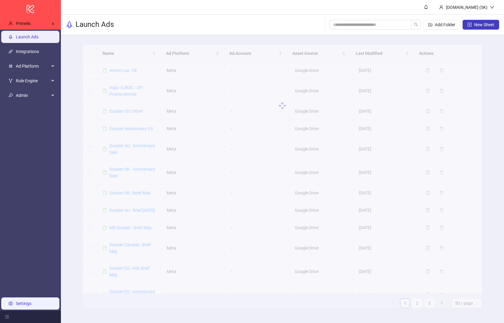
click at [31, 303] on link "Settings" at bounding box center [24, 303] width 16 height 5
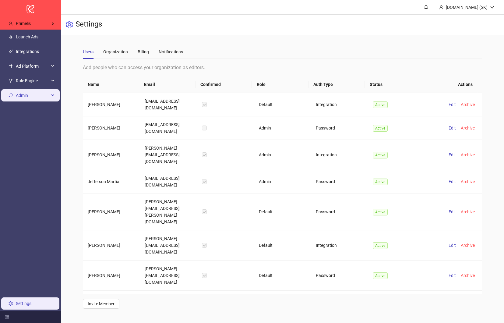
click at [42, 101] on span "Admin" at bounding box center [32, 96] width 33 height 12
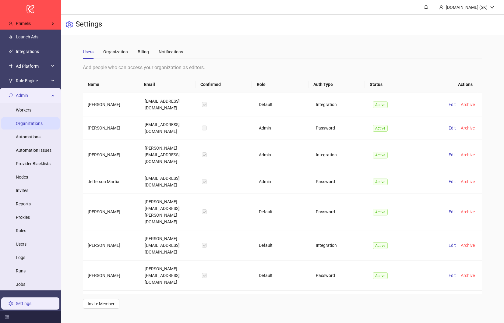
click at [38, 124] on link "Organizations" at bounding box center [29, 123] width 27 height 5
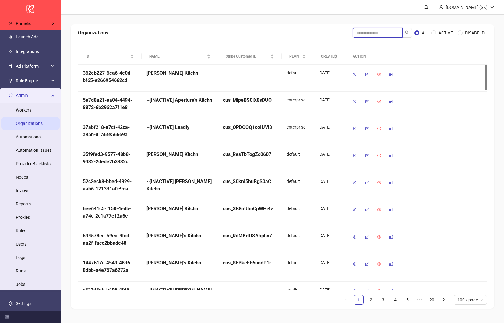
click at [391, 33] on input "search" at bounding box center [378, 33] width 50 height 10
type input "****"
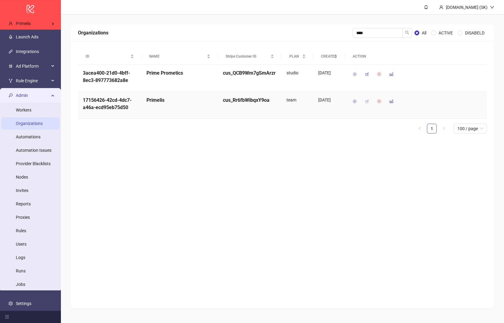
click at [365, 102] on icon "button" at bounding box center [367, 101] width 4 height 4
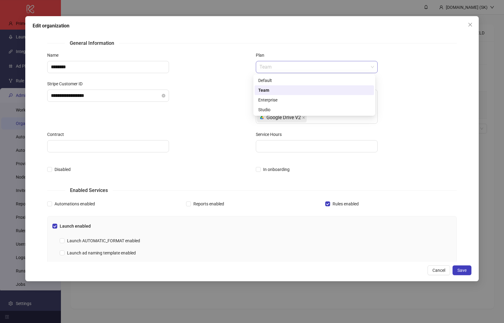
click at [304, 73] on div "Team" at bounding box center [317, 67] width 122 height 12
click at [286, 99] on div "Enterprise" at bounding box center [314, 100] width 112 height 7
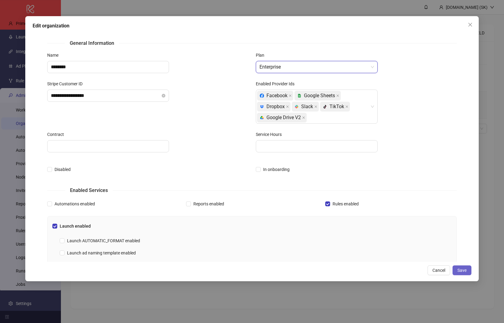
click at [459, 268] on span "Save" at bounding box center [461, 270] width 9 height 5
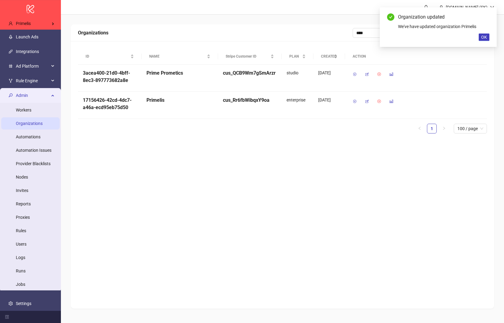
click at [333, 250] on div "Organizations **** All ACTIVE DISABELD ID NAME Stripe Customer ID PLAN CREATED …" at bounding box center [283, 166] width 424 height 284
click at [28, 305] on link "Settings" at bounding box center [24, 303] width 16 height 5
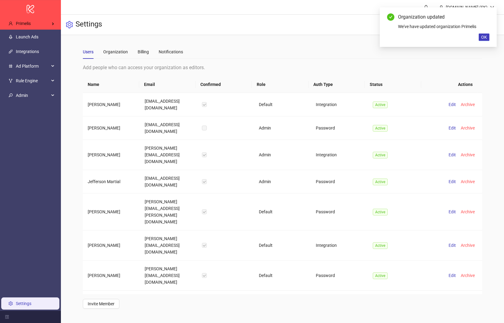
click at [265, 43] on main "Users Organization Billing Notifications Add people who can access your organiz…" at bounding box center [282, 176] width 409 height 283
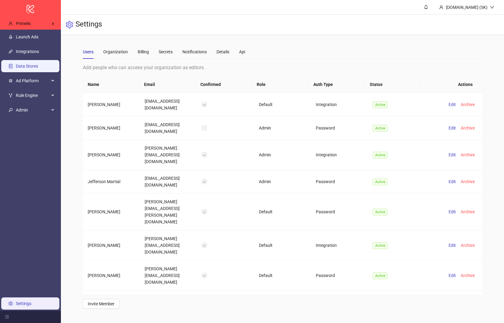
click at [36, 66] on link "Data Stores" at bounding box center [27, 66] width 22 height 5
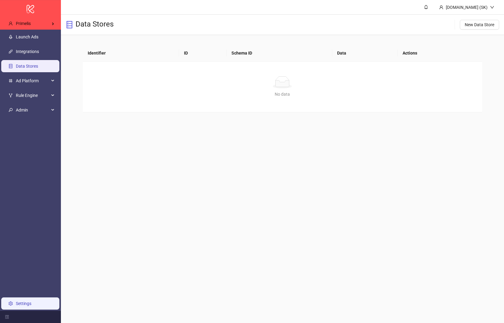
click at [31, 304] on link "Settings" at bounding box center [24, 303] width 16 height 5
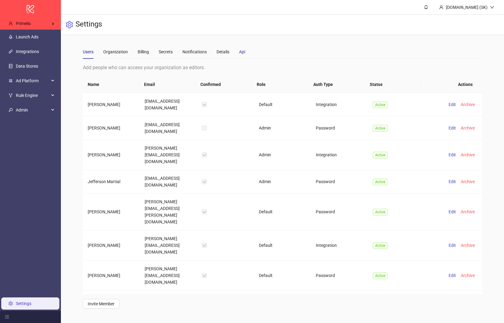
click at [244, 48] on div "Api" at bounding box center [242, 51] width 6 height 7
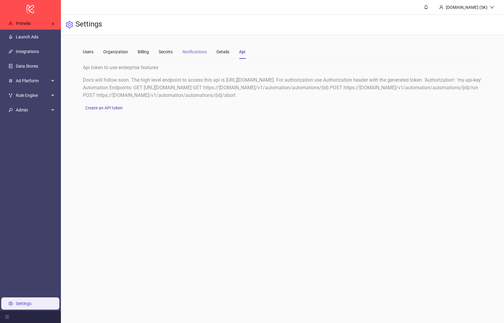
drag, startPoint x: 230, startPoint y: 51, endPoint x: 192, endPoint y: 49, distance: 37.8
click at [230, 51] on div "Users Organization Billing Secrets Notifications Details Api" at bounding box center [164, 52] width 162 height 14
click at [164, 49] on div "Secrets" at bounding box center [166, 51] width 14 height 7
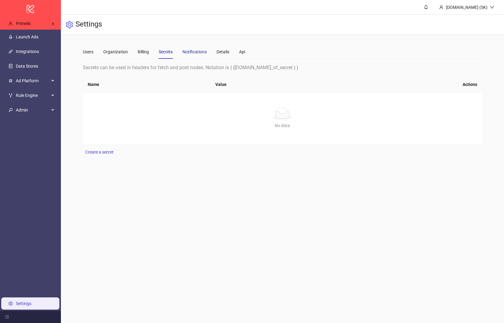
click at [191, 50] on div "Notifications" at bounding box center [194, 51] width 24 height 7
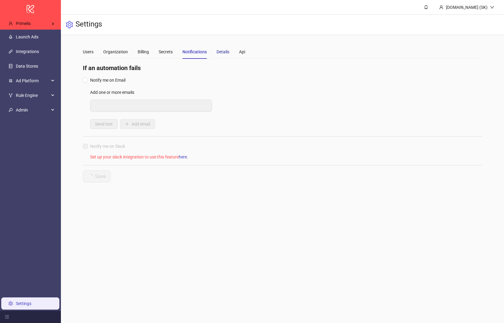
click at [221, 51] on div "Details" at bounding box center [222, 51] width 13 height 7
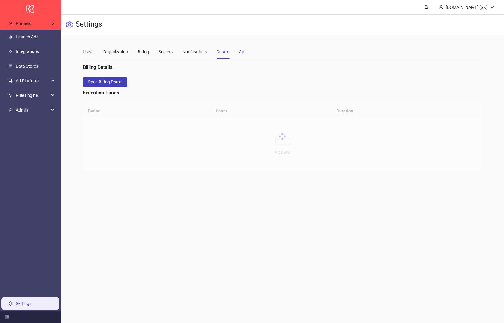
click at [243, 51] on div "Api" at bounding box center [242, 51] width 6 height 7
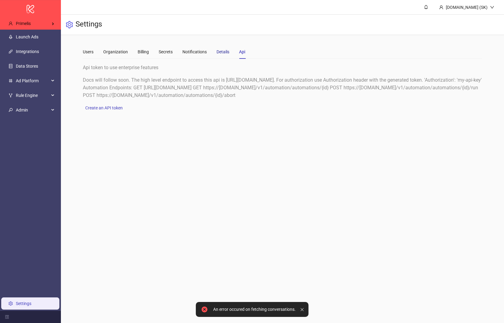
click at [218, 50] on div "Details" at bounding box center [222, 51] width 13 height 7
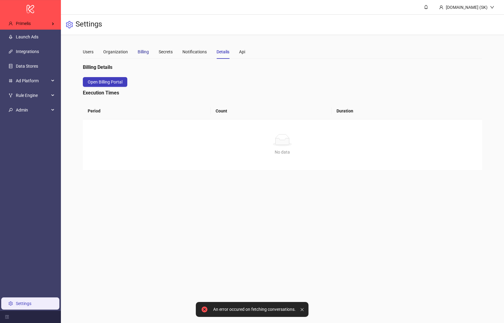
click at [140, 50] on div "Billing" at bounding box center [143, 51] width 11 height 7
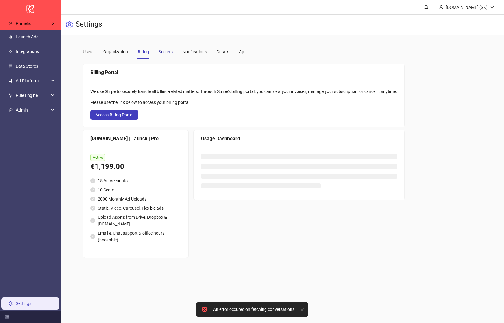
drag, startPoint x: 171, startPoint y: 51, endPoint x: 177, endPoint y: 51, distance: 6.1
click at [171, 51] on div "Secrets" at bounding box center [166, 51] width 14 height 7
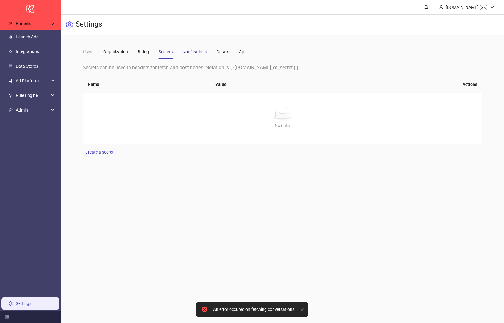
click at [202, 51] on div "Notifications" at bounding box center [194, 51] width 24 height 7
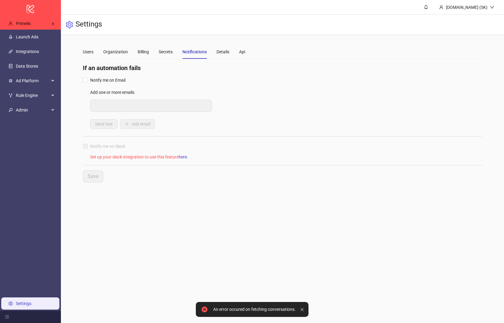
click at [153, 52] on div "Users Organization Billing Secrets Notifications Details Api" at bounding box center [164, 52] width 162 height 14
click at [144, 51] on div "Billing" at bounding box center [143, 51] width 11 height 7
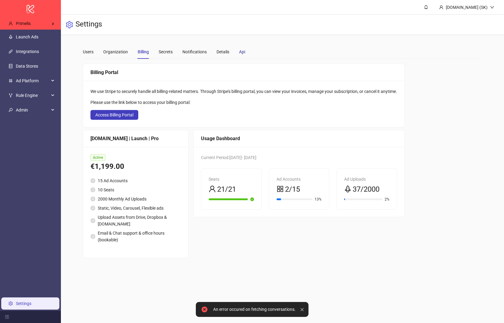
click at [246, 50] on div "Users Organization Billing Secrets Notifications Details Api" at bounding box center [282, 52] width 399 height 14
click at [244, 51] on div "Api" at bounding box center [242, 51] width 6 height 7
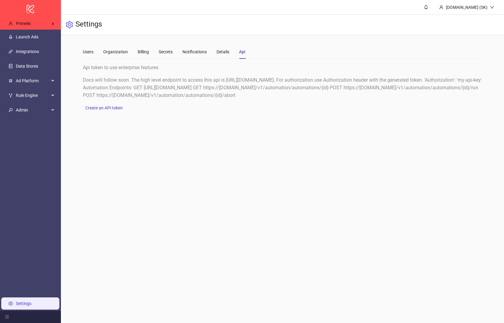
click at [166, 197] on main "Kitchn.io (SK) Settings Users Organization Billing Secrets Notifications Detail…" at bounding box center [282, 161] width 443 height 323
click at [35, 111] on span "Admin" at bounding box center [32, 110] width 33 height 12
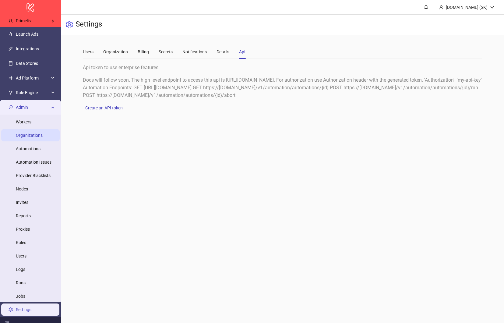
click at [31, 136] on link "Organizations" at bounding box center [29, 135] width 27 height 5
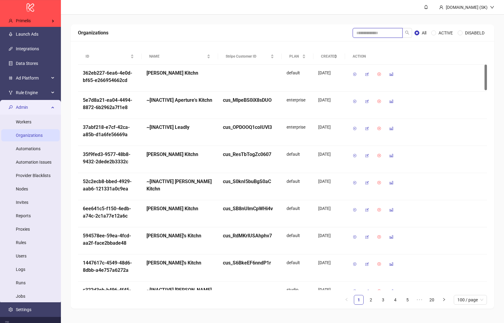
click at [391, 29] on input "search" at bounding box center [378, 33] width 50 height 10
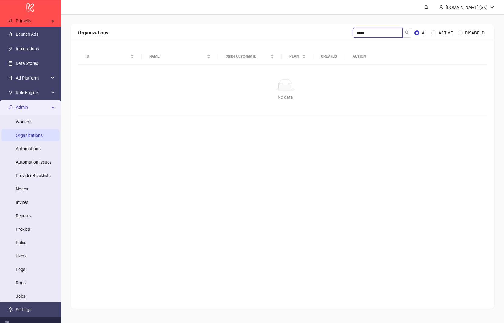
type input "*****"
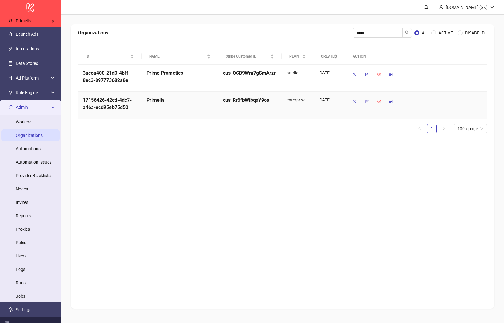
click at [366, 103] on icon "button" at bounding box center [367, 101] width 4 height 4
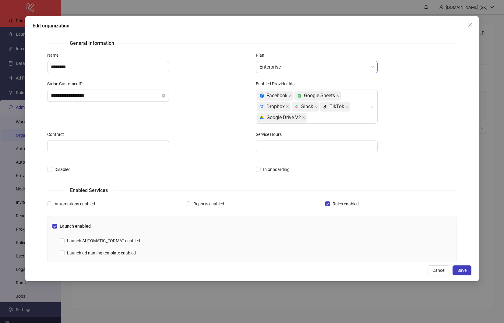
click at [311, 64] on span "Enterprise" at bounding box center [316, 67] width 114 height 12
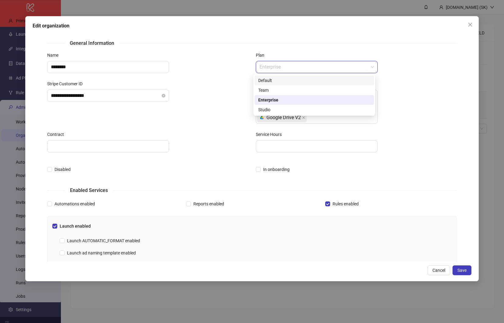
click at [302, 78] on div "Default" at bounding box center [314, 80] width 112 height 7
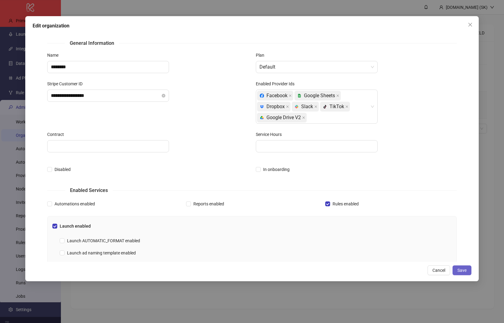
click at [462, 269] on span "Save" at bounding box center [461, 270] width 9 height 5
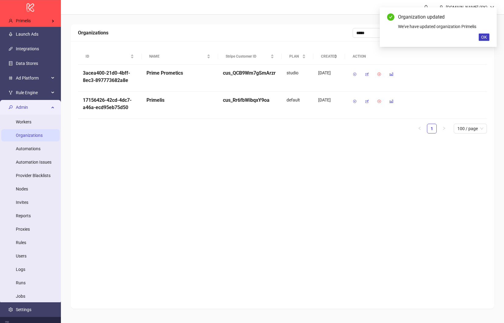
click at [256, 148] on div "Organizations ***** All ACTIVE DISABELD ID NAME Stripe Customer ID PLAN CREATED…" at bounding box center [283, 166] width 424 height 284
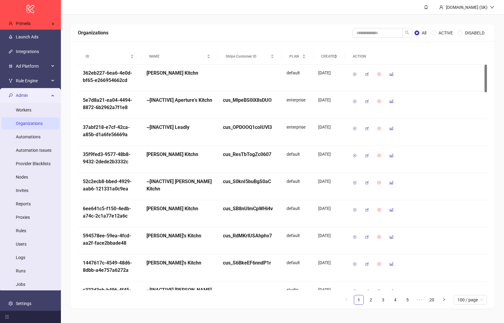
click at [42, 93] on span "Admin" at bounding box center [32, 96] width 33 height 12
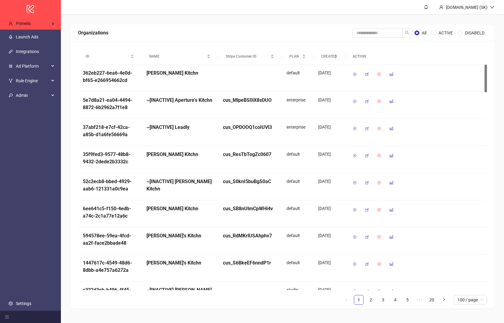
click at [53, 160] on ul "Launch Ads Integrations Ad Platform Rule Engine Admin Workers Organizations Aut…" at bounding box center [30, 170] width 61 height 281
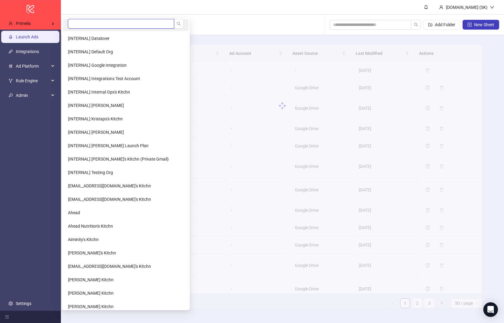
click at [74, 21] on input "search" at bounding box center [121, 24] width 106 height 10
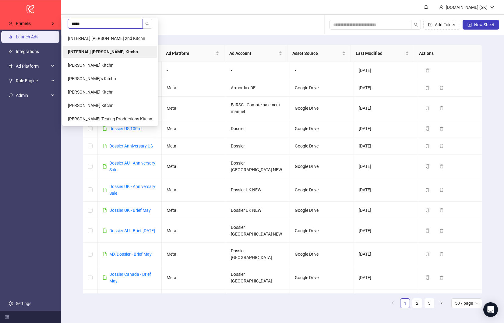
type input "*****"
click at [89, 47] on li "[INTERNAL] [PERSON_NAME] Kitchn" at bounding box center [110, 52] width 94 height 12
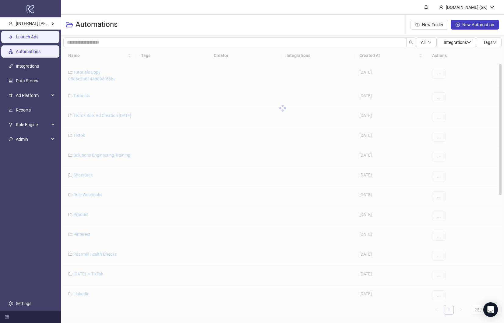
click at [38, 39] on link "Launch Ads" at bounding box center [27, 37] width 23 height 5
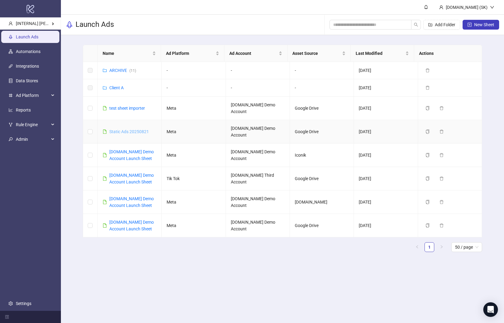
click at [136, 129] on link "Static Ads 20250821" at bounding box center [129, 131] width 40 height 5
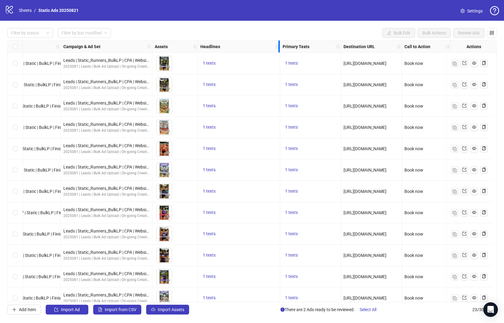
scroll to position [0, 137]
drag, startPoint x: 279, startPoint y: 46, endPoint x: 124, endPoint y: 52, distance: 155.1
click at [124, 47] on div "Ad Format Ad Name Campaign & Ad Set Assets Headlines Primary Texts Destination …" at bounding box center [168, 47] width 563 height 0
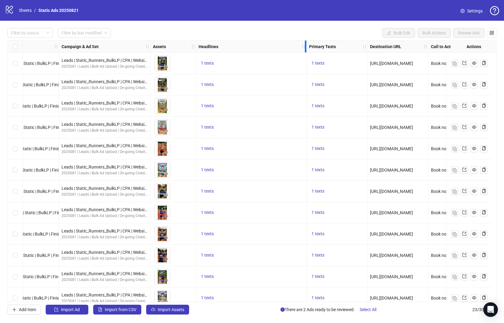
drag, startPoint x: 318, startPoint y: 47, endPoint x: 259, endPoint y: 47, distance: 58.8
click at [259, 47] on div "Ad Format Ad Name Campaign & Ad Set Assets Headlines Primary Texts Destination …" at bounding box center [251, 171] width 489 height 262
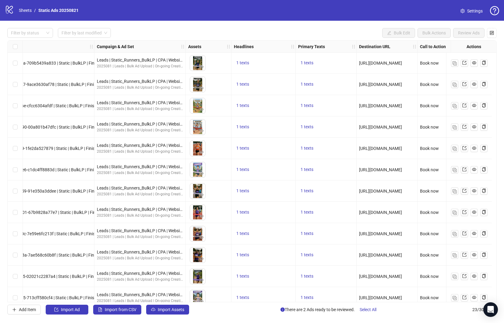
scroll to position [0, 122]
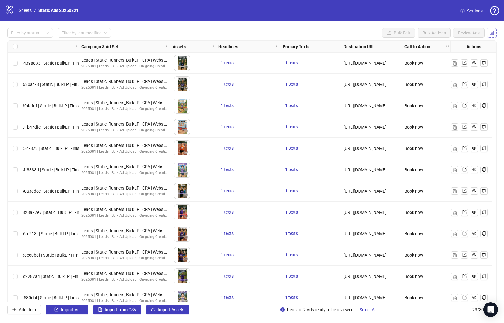
click at [493, 33] on icon "control" at bounding box center [492, 33] width 4 height 4
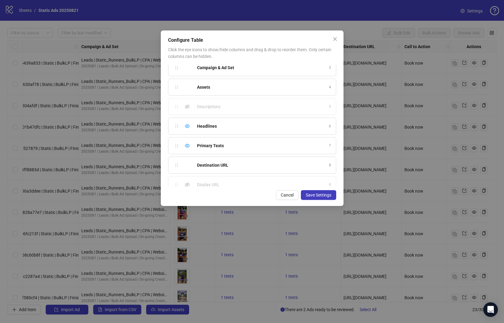
scroll to position [40, 0]
drag, startPoint x: 176, startPoint y: 148, endPoint x: 175, endPoint y: 134, distance: 13.4
click at [175, 134] on div "Ad Format 1 Ad Name 2 Campaign & Ad Set 3 Assets 4 Descriptions 5 Headlines 6 P…" at bounding box center [252, 126] width 168 height 122
click at [330, 195] on span "Save Settings" at bounding box center [319, 194] width 26 height 5
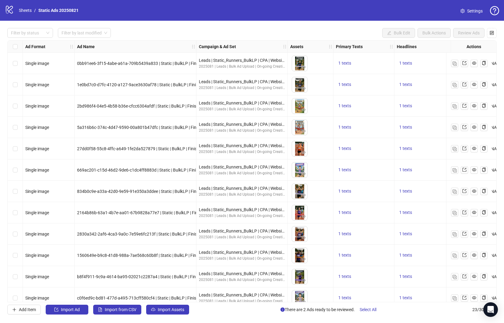
scroll to position [0, 122]
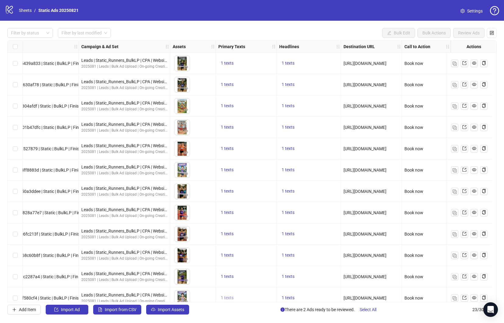
click at [226, 297] on span "1 texts" at bounding box center [227, 297] width 13 height 5
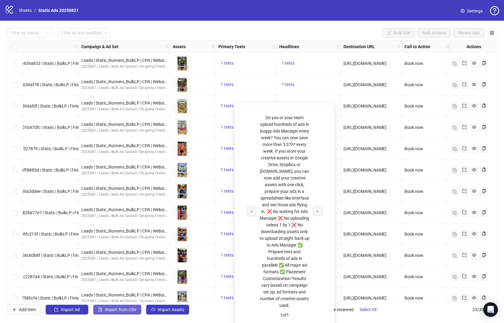
click at [128, 307] on span "Import from CSV" at bounding box center [121, 309] width 32 height 5
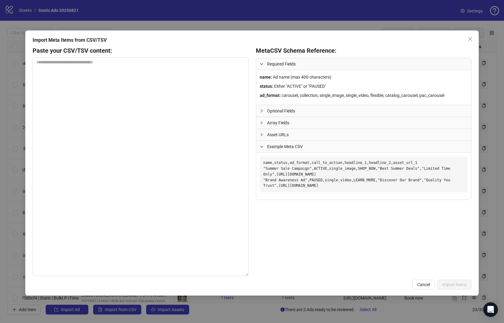
click at [276, 243] on div "Meta CSV Schema Reference: Required Fields name : Ad name (max 400 characters) …" at bounding box center [364, 161] width 216 height 230
click at [284, 229] on div "Meta CSV Schema Reference: Required Fields name : Ad name (max 400 characters) …" at bounding box center [364, 161] width 216 height 230
click at [267, 213] on div "Meta CSV Schema Reference: Required Fields name : Ad name (max 400 characters) …" at bounding box center [364, 161] width 216 height 230
click at [142, 149] on textarea at bounding box center [141, 166] width 216 height 219
click at [471, 40] on icon "close" at bounding box center [470, 39] width 4 height 4
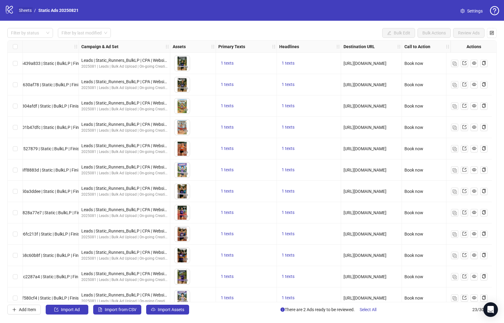
click at [29, 11] on link "Sheets" at bounding box center [25, 10] width 15 height 7
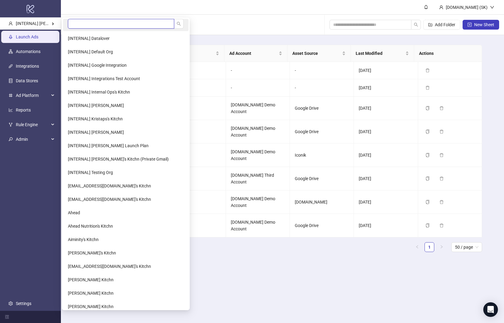
click at [81, 23] on input "search" at bounding box center [121, 24] width 106 height 10
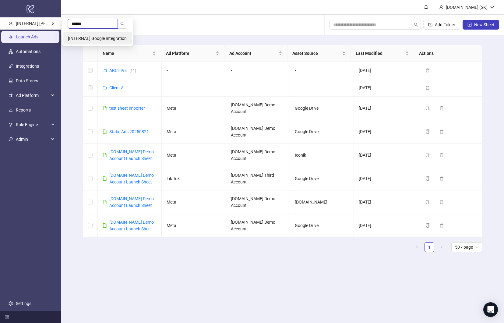
type input "******"
click at [86, 37] on span "[INTERNAL] Google Integration" at bounding box center [97, 38] width 59 height 5
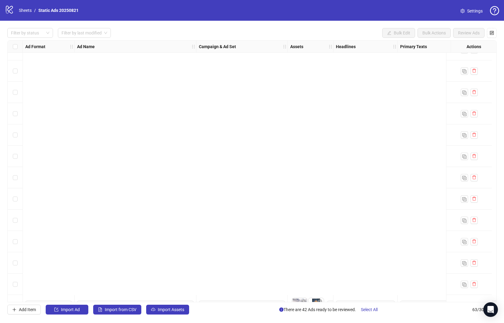
scroll to position [1096, 0]
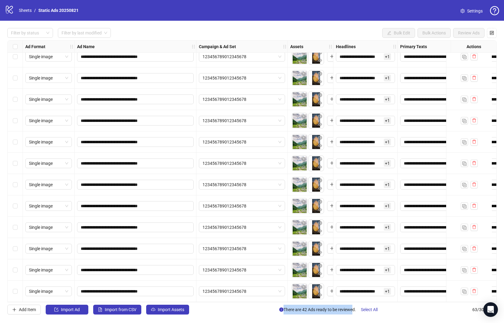
drag, startPoint x: 282, startPoint y: 308, endPoint x: 348, endPoint y: 310, distance: 66.4
click at [348, 310] on span "There are 42 Ads ready to be reviewed. Select All" at bounding box center [330, 309] width 103 height 10
click at [373, 310] on span "Select All" at bounding box center [369, 309] width 17 height 5
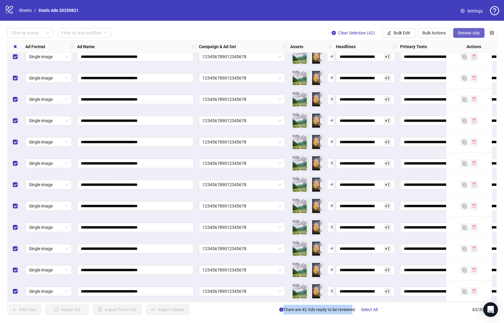
click at [471, 33] on span "Review Ads" at bounding box center [469, 32] width 22 height 5
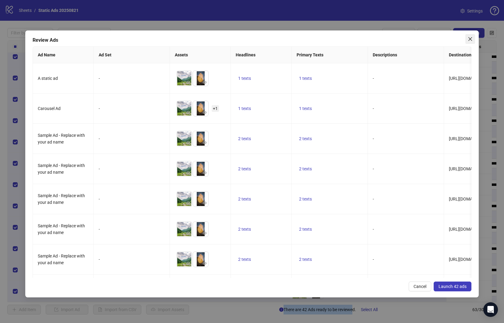
click at [468, 40] on icon "close" at bounding box center [470, 39] width 5 height 5
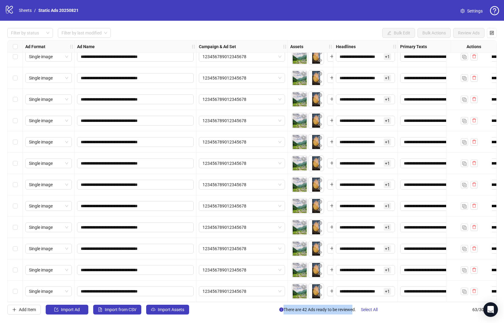
drag, startPoint x: 261, startPoint y: 302, endPoint x: 280, endPoint y: 303, distance: 19.2
click at [284, 303] on div "**********" at bounding box center [252, 171] width 504 height 301
click at [258, 315] on div "**********" at bounding box center [252, 171] width 504 height 301
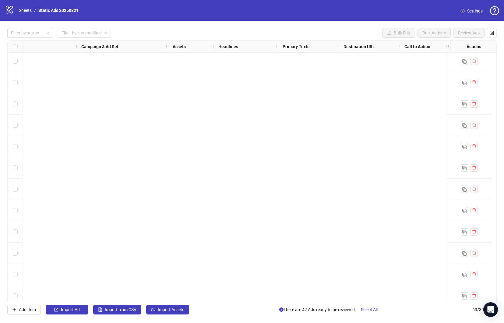
scroll to position [1096, 122]
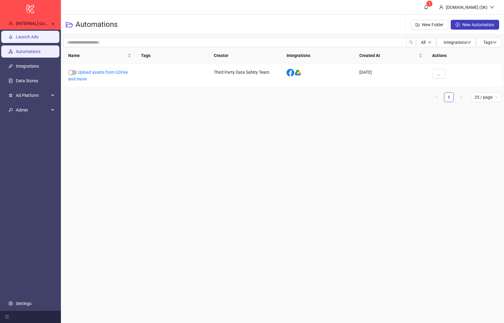
click at [38, 37] on link "Launch Ads" at bounding box center [27, 37] width 23 height 5
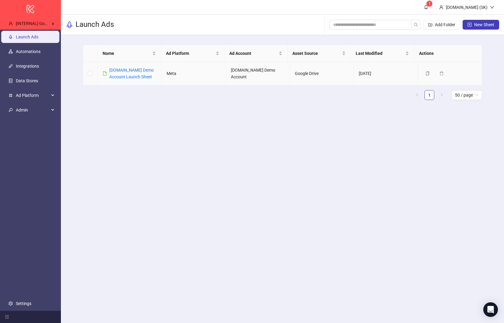
click at [131, 74] on div "Kitchn.io Demo Account Launch Sheet" at bounding box center [132, 73] width 47 height 13
click at [131, 76] on link "Kitchn.io Demo Account Launch Sheet" at bounding box center [131, 74] width 44 height 12
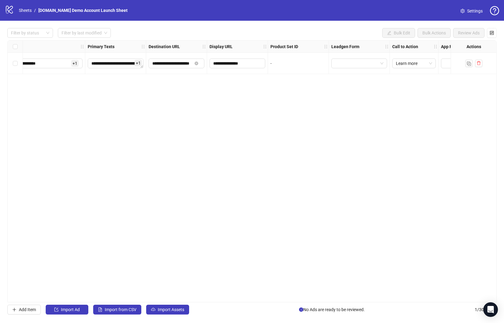
scroll to position [0, 458]
click at [491, 35] on span "button" at bounding box center [492, 32] width 4 height 5
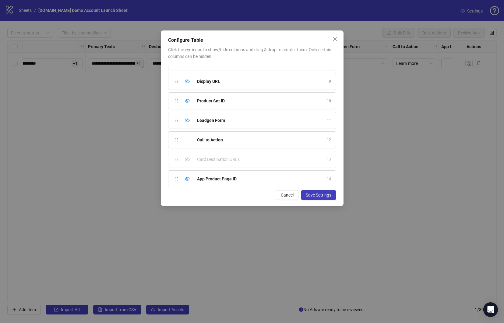
scroll to position [151, 0]
click at [186, 177] on icon "eye" at bounding box center [187, 176] width 5 height 4
click at [187, 96] on icon "eye" at bounding box center [187, 97] width 5 height 5
click at [189, 116] on icon "eye" at bounding box center [187, 117] width 5 height 4
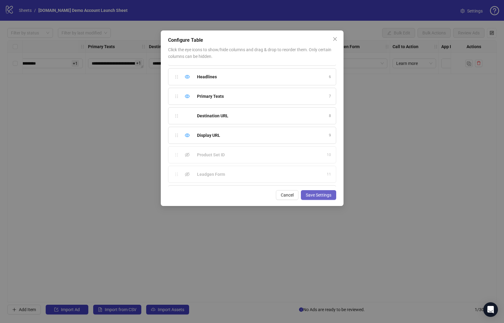
click at [312, 199] on button "Save Settings" at bounding box center [318, 195] width 35 height 10
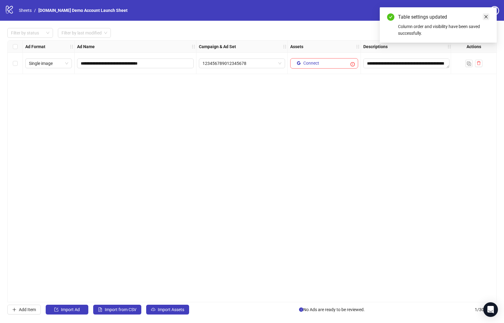
click at [487, 19] on link "Close" at bounding box center [486, 16] width 7 height 7
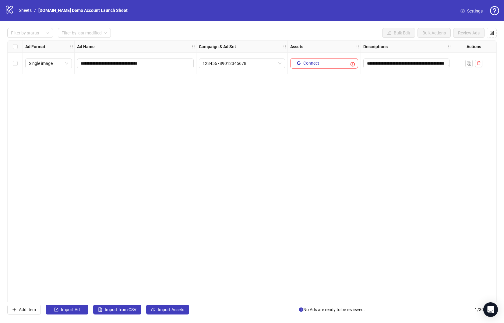
click at [487, 17] on div "logo/logo-mobile Sheets / Kitchn.io Demo Account Launch Sheet Settings" at bounding box center [252, 10] width 504 height 21
click at [490, 31] on icon "control" at bounding box center [492, 33] width 4 height 4
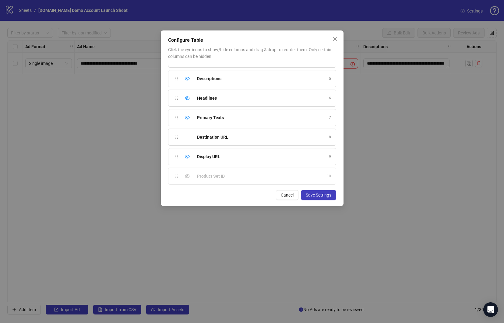
scroll to position [59, 0]
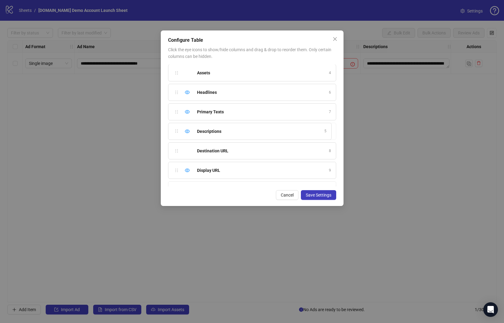
drag, startPoint x: 175, startPoint y: 92, endPoint x: 177, endPoint y: 136, distance: 43.9
click at [333, 197] on button "Save Settings" at bounding box center [318, 195] width 35 height 10
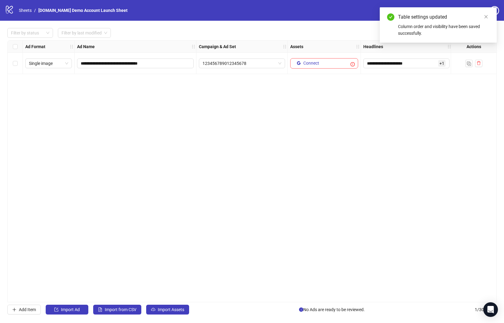
drag, startPoint x: 251, startPoint y: 93, endPoint x: 209, endPoint y: 79, distance: 45.0
click at [232, 88] on div "**********" at bounding box center [251, 171] width 489 height 262
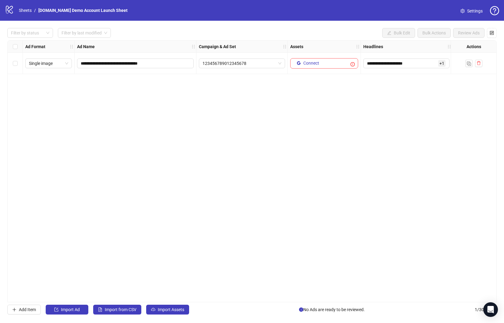
click at [209, 79] on div "**********" at bounding box center [251, 171] width 489 height 262
click at [48, 103] on div "**********" at bounding box center [251, 171] width 489 height 262
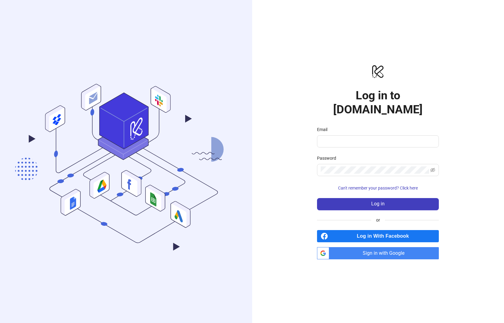
click at [195, 149] on icon ".cls-1,.cls-11,.cls-2,.cls-9{fill:none;}.cls-10,.cls-2,.cls-7,.cls-8{stroke:#31…" at bounding box center [126, 161] width 252 height 235
drag, startPoint x: 227, startPoint y: 136, endPoint x: 225, endPoint y: 139, distance: 3.6
click at [227, 136] on icon ".cls-1,.cls-11,.cls-2,.cls-9{fill:none;}.cls-10,.cls-2,.cls-7,.cls-8{stroke:#31…" at bounding box center [126, 161] width 252 height 235
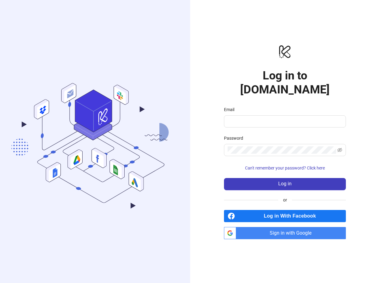
click at [268, 229] on span "Sign in with Google" at bounding box center [291, 233] width 107 height 12
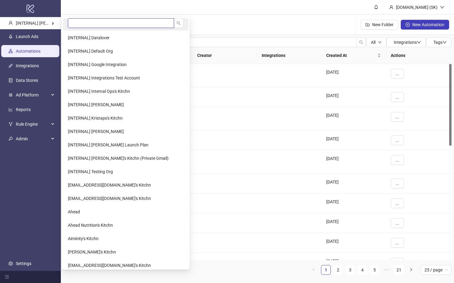
click at [90, 27] on input "search" at bounding box center [121, 23] width 106 height 10
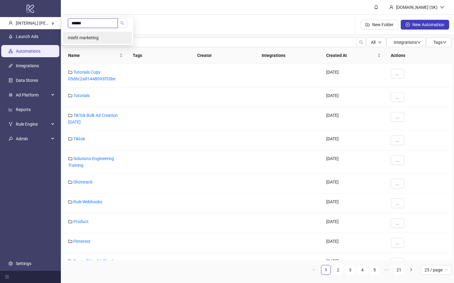
type input "******"
click at [101, 43] on li "misfit marketing" at bounding box center [97, 38] width 69 height 12
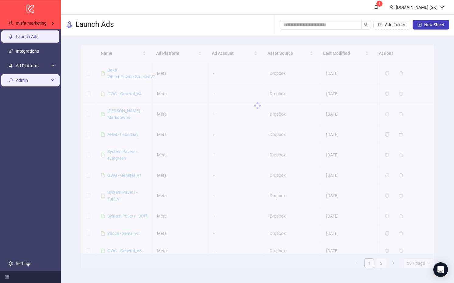
click at [41, 79] on span "Admin" at bounding box center [32, 80] width 33 height 12
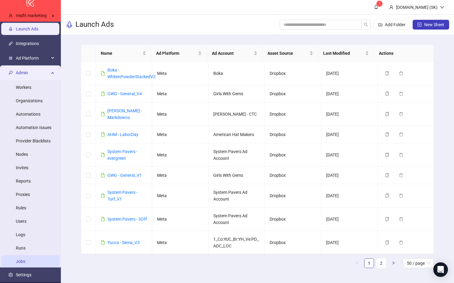
scroll to position [16, 0]
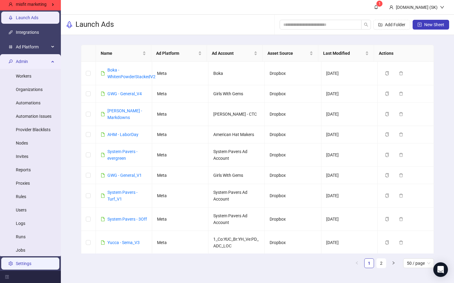
click at [31, 265] on link "Settings" at bounding box center [24, 263] width 16 height 5
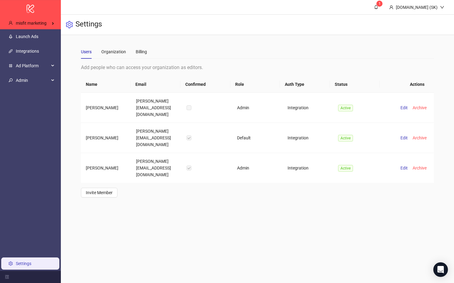
click at [148, 54] on div "Users Organization Billing" at bounding box center [257, 52] width 353 height 14
click at [143, 53] on div "Billing" at bounding box center [141, 51] width 11 height 7
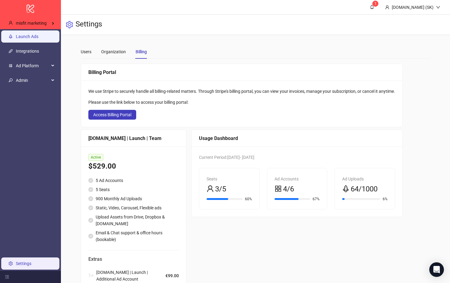
click at [37, 35] on link "Launch Ads" at bounding box center [27, 36] width 23 height 5
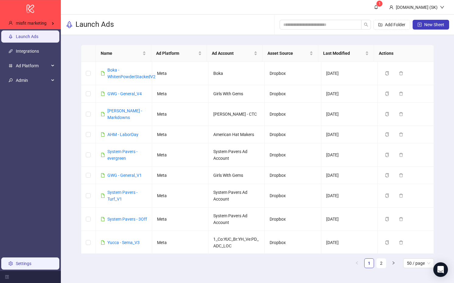
click at [31, 266] on link "Settings" at bounding box center [24, 263] width 16 height 5
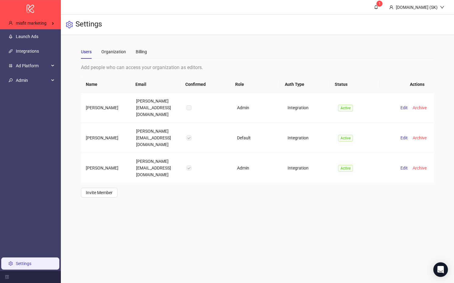
click at [135, 50] on div "Users Organization Billing" at bounding box center [114, 52] width 66 height 14
click at [138, 49] on div "Billing" at bounding box center [141, 51] width 11 height 7
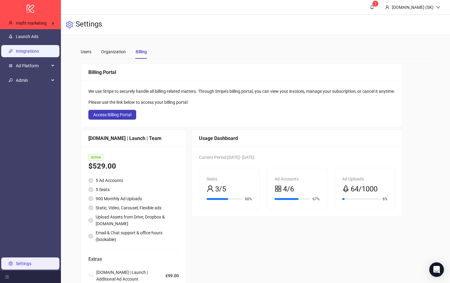
click at [36, 53] on link "Integrations" at bounding box center [27, 51] width 23 height 5
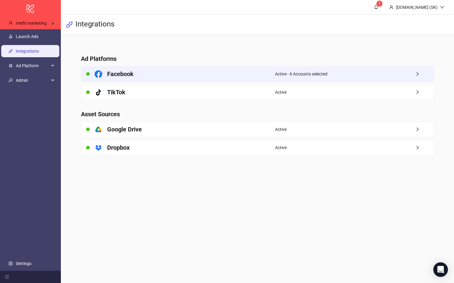
click at [190, 77] on div "Facebook" at bounding box center [178, 73] width 194 height 15
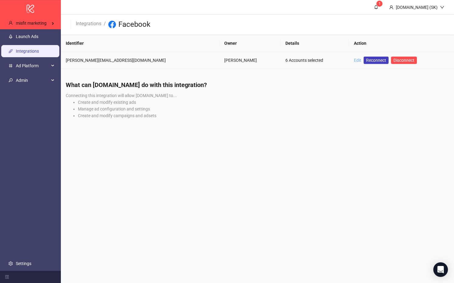
click at [354, 61] on link "Edit" at bounding box center [357, 60] width 7 height 5
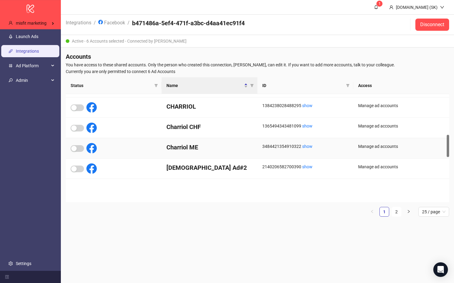
scroll to position [62, 0]
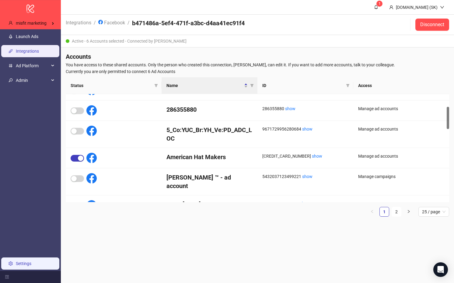
click at [29, 263] on link "Settings" at bounding box center [24, 263] width 16 height 5
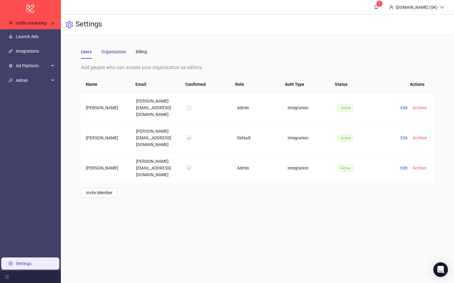
click at [116, 50] on div "Organization" at bounding box center [113, 51] width 25 height 7
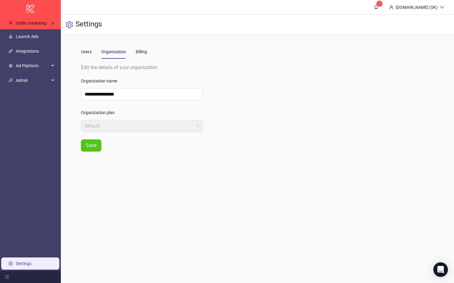
click at [132, 50] on div "Users Organization Billing" at bounding box center [114, 52] width 66 height 14
click at [151, 50] on div "Users Organization Billing" at bounding box center [257, 52] width 353 height 14
drag, startPoint x: 146, startPoint y: 50, endPoint x: 141, endPoint y: 50, distance: 4.6
click at [146, 50] on div "Billing" at bounding box center [141, 51] width 11 height 7
click at [141, 50] on div "Billing" at bounding box center [140, 51] width 11 height 7
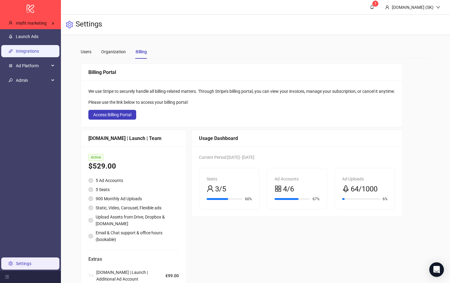
click at [24, 54] on link "Integrations" at bounding box center [27, 51] width 23 height 5
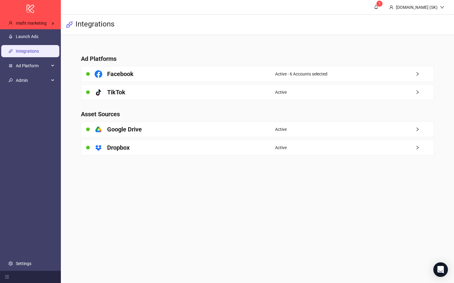
click at [265, 71] on div "Facebook" at bounding box center [178, 73] width 194 height 15
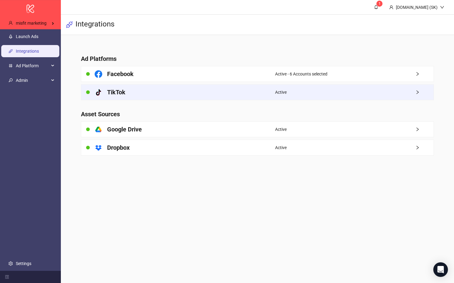
click at [129, 91] on div "platform/tik_tok TikTok" at bounding box center [178, 92] width 194 height 15
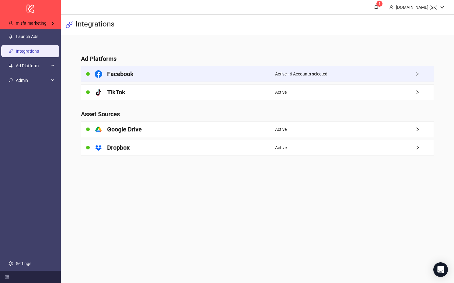
click at [184, 67] on div "Facebook" at bounding box center [178, 73] width 194 height 15
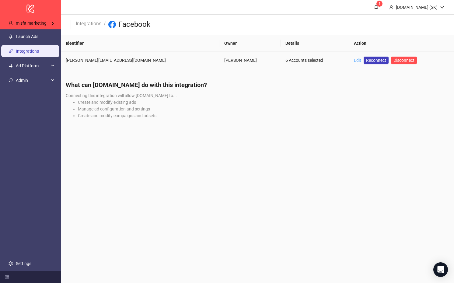
click at [354, 61] on link "Edit" at bounding box center [357, 60] width 7 height 5
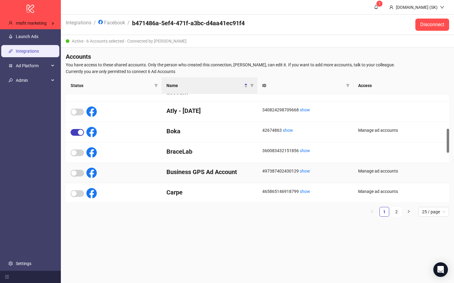
scroll to position [143, 0]
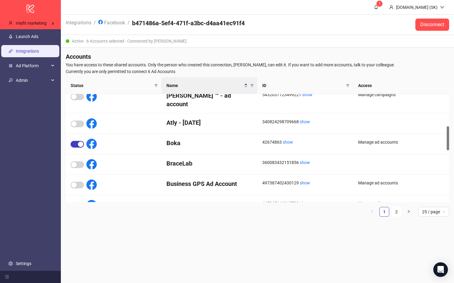
click at [17, 29] on ul "Launch Ads Integrations Ad Platform Admin Workers Organizations Automations Aut…" at bounding box center [30, 150] width 61 height 242
click at [20, 34] on link "Launch Ads" at bounding box center [27, 36] width 23 height 5
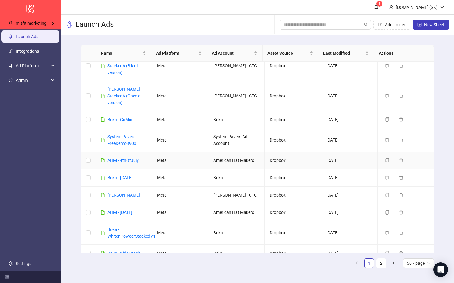
scroll to position [9, 0]
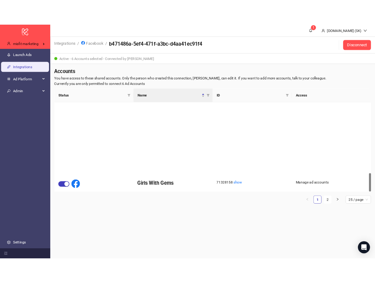
scroll to position [415, 0]
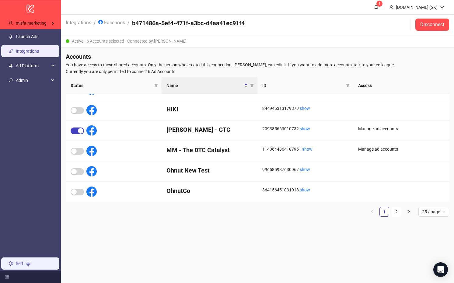
click at [31, 266] on link "Settings" at bounding box center [24, 263] width 16 height 5
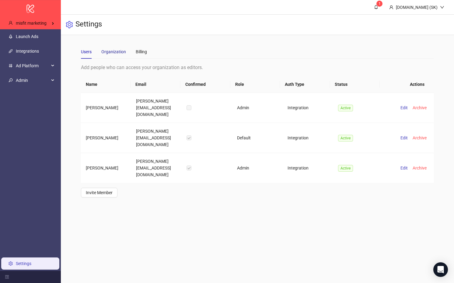
click at [118, 55] on div "Organization" at bounding box center [113, 51] width 25 height 7
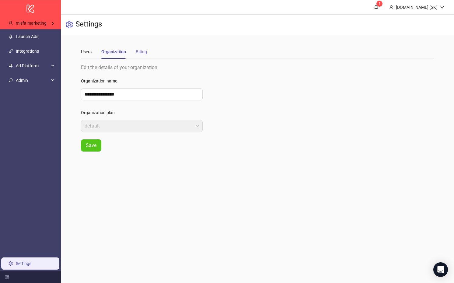
click at [141, 55] on div "Billing" at bounding box center [141, 52] width 11 height 14
